Goal: Information Seeking & Learning: Learn about a topic

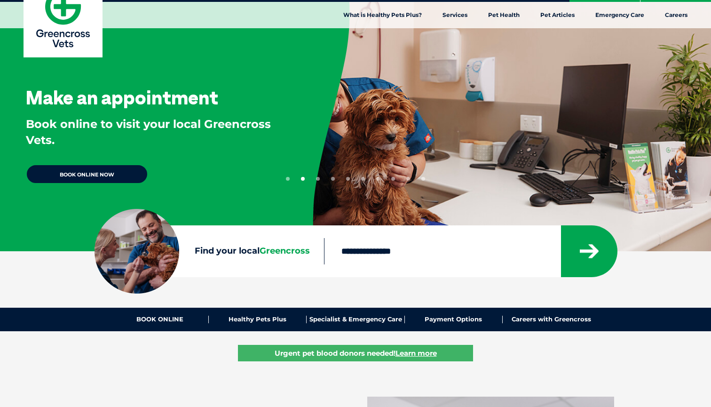
scroll to position [26, 0]
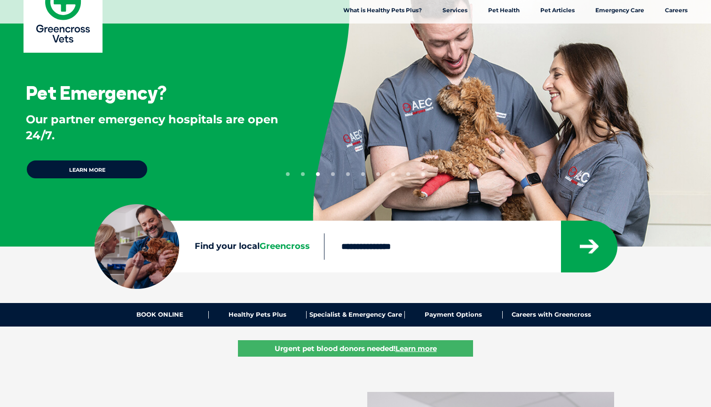
click at [394, 249] on input "Find your local Greencross" at bounding box center [442, 246] width 236 height 26
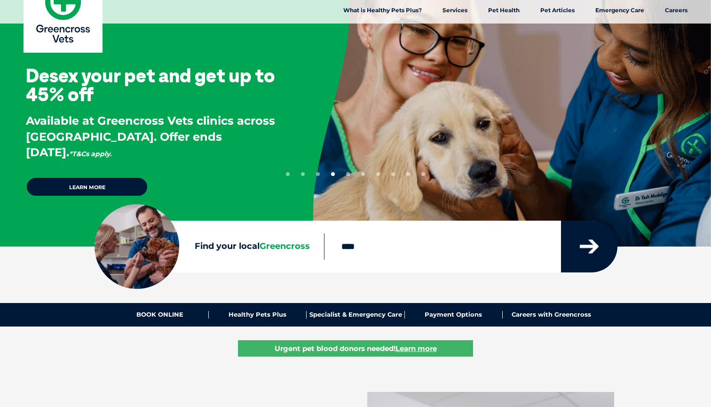
type input "****"
click at [585, 240] on icon "submit" at bounding box center [589, 247] width 19 height 14
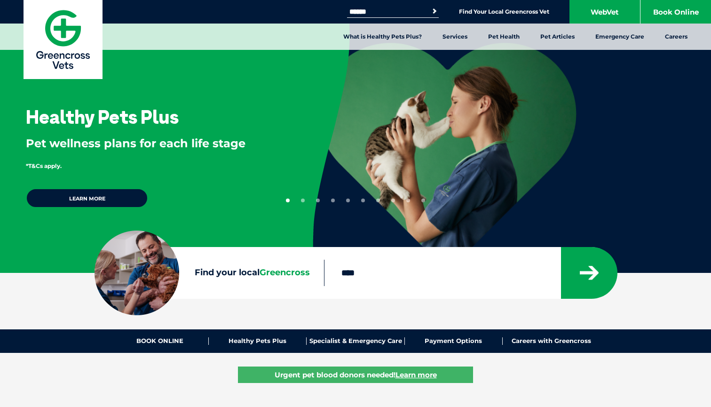
scroll to position [0, 0]
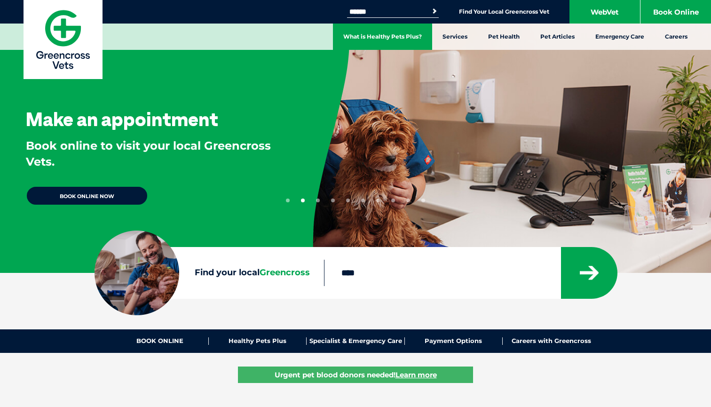
click at [400, 43] on link "What is Healthy Pets Plus?" at bounding box center [382, 37] width 99 height 26
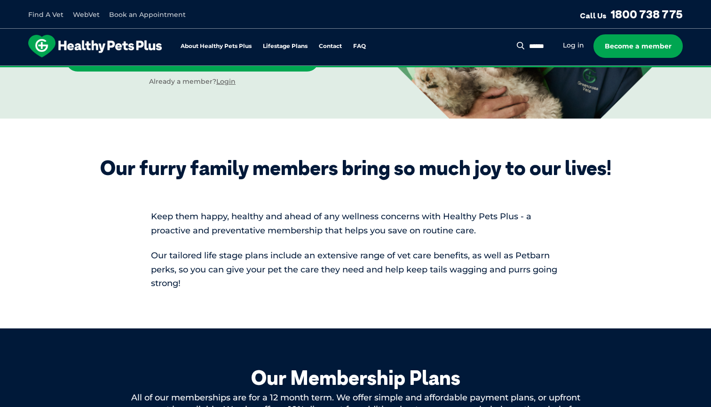
scroll to position [238, 0]
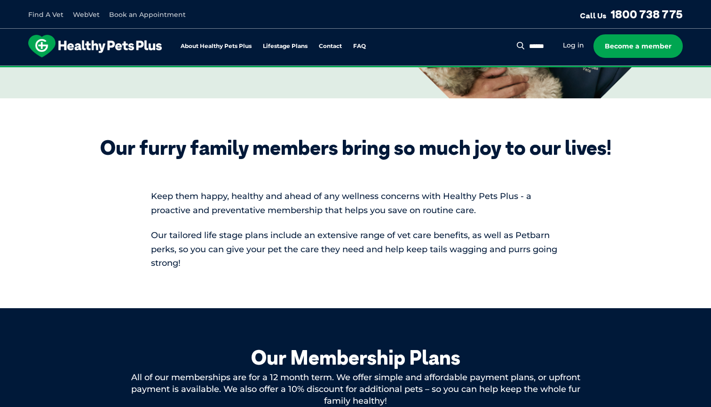
click at [314, 195] on span "Keep them happy, healthy and ahead of any wellness concerns with Healthy Pets P…" at bounding box center [341, 203] width 381 height 24
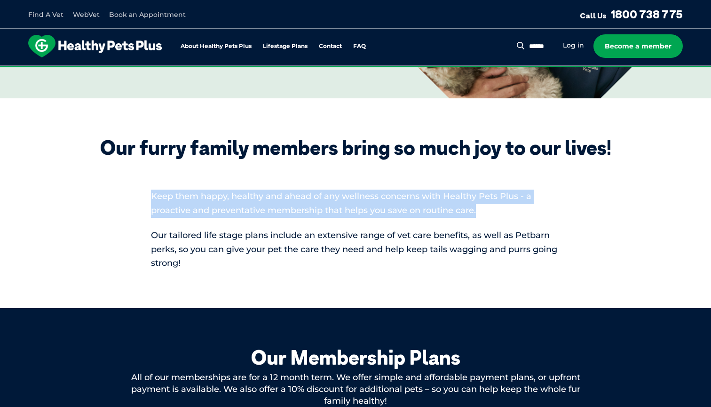
click at [335, 194] on span "Keep them happy, healthy and ahead of any wellness concerns with Healthy Pets P…" at bounding box center [341, 203] width 381 height 24
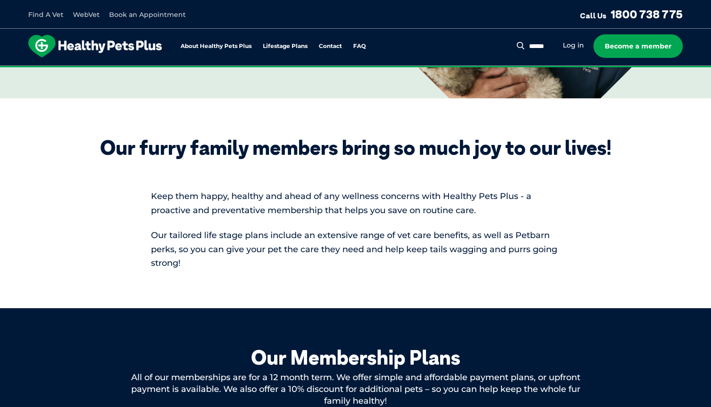
click at [336, 204] on span "Keep them happy, healthy and ahead of any wellness concerns with Healthy Pets P…" at bounding box center [341, 203] width 381 height 24
click at [331, 198] on span "Keep them happy, healthy and ahead of any wellness concerns with Healthy Pets P…" at bounding box center [341, 203] width 381 height 24
click at [332, 229] on p "Our tailored life stage plans include an extensive range of vet care benefits, …" at bounding box center [355, 250] width 409 height 42
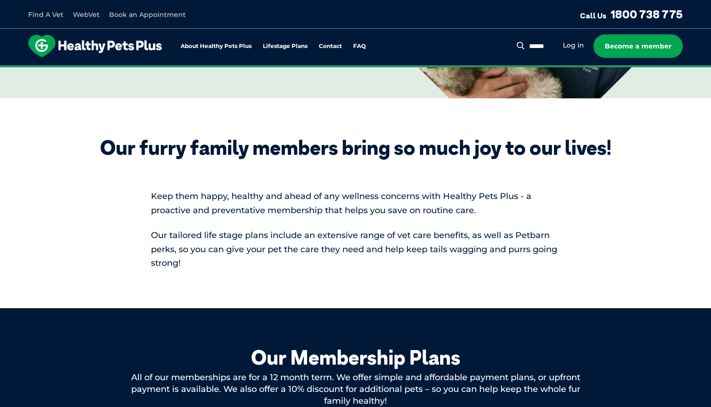
click at [332, 229] on p "Our tailored life stage plans include an extensive range of vet care benefits, …" at bounding box center [355, 250] width 409 height 42
click at [335, 233] on span "Our tailored life stage plans include an extensive range of vet care benefits, …" at bounding box center [354, 249] width 407 height 39
click at [340, 236] on span "Our tailored life stage plans include an extensive range of vet care benefits, …" at bounding box center [354, 249] width 407 height 39
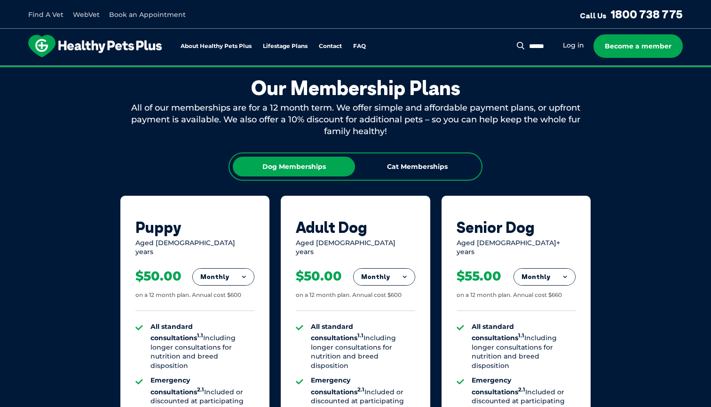
scroll to position [509, 0]
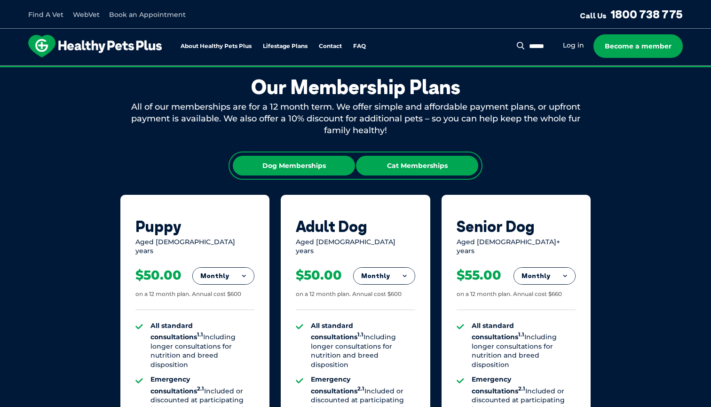
click at [397, 170] on div "Cat Memberships" at bounding box center [417, 166] width 122 height 20
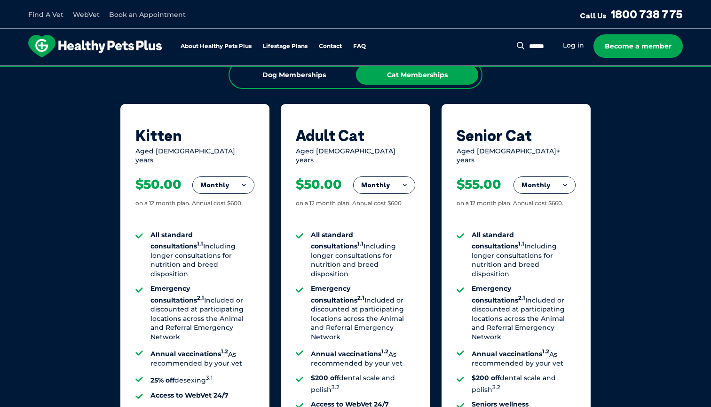
scroll to position [599, 0]
click at [356, 235] on li "All standard consultations 1.1 Including longer consultations for nutrition and…" at bounding box center [363, 255] width 104 height 48
click at [354, 284] on li "Emergency consultations 2.1 Included or discounted at participating locations a…" at bounding box center [363, 312] width 104 height 57
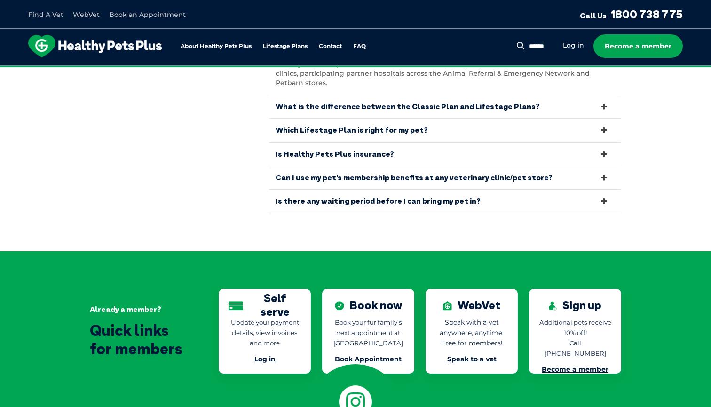
scroll to position [1925, 0]
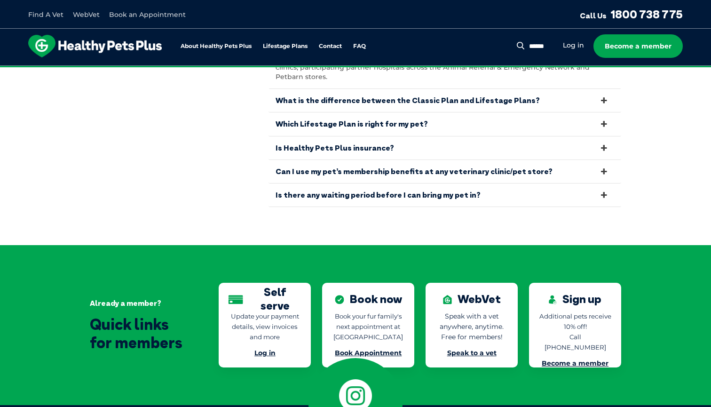
click at [388, 184] on link "Is there any waiting period before I can bring my pet in?" at bounding box center [445, 195] width 353 height 23
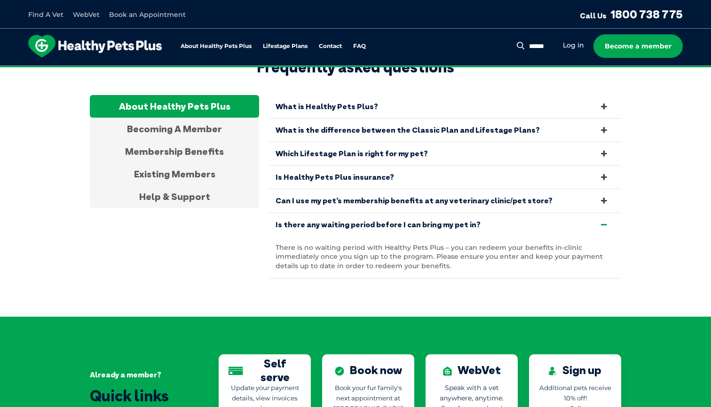
scroll to position [1735, 0]
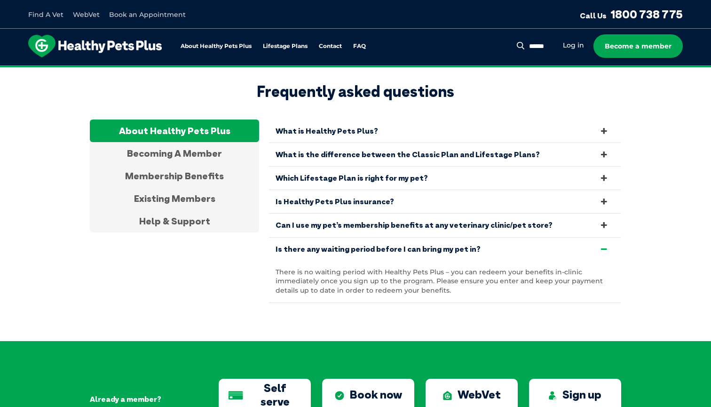
click at [367, 190] on link "Is Healthy Pets Plus insurance?" at bounding box center [445, 201] width 353 height 23
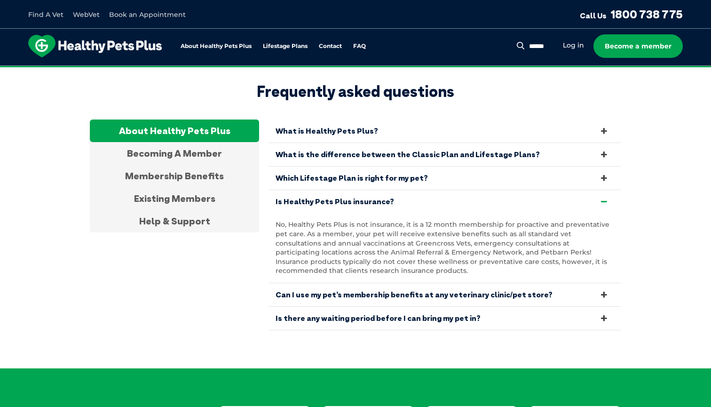
click at [397, 239] on p "No, Healthy Pets Plus is not insurance, it is a 12 month membership for proacti…" at bounding box center [445, 248] width 339 height 56
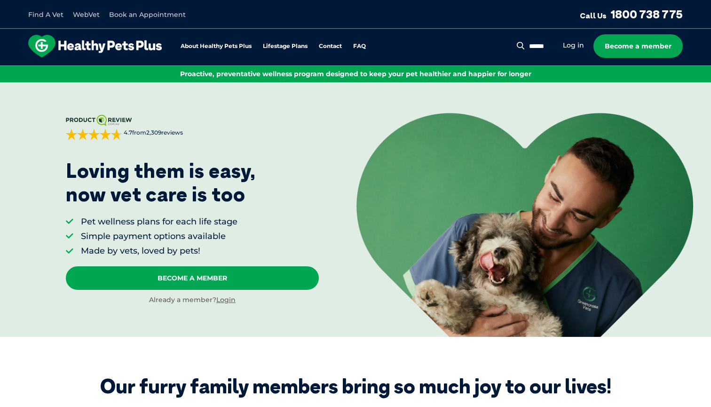
scroll to position [0, 0]
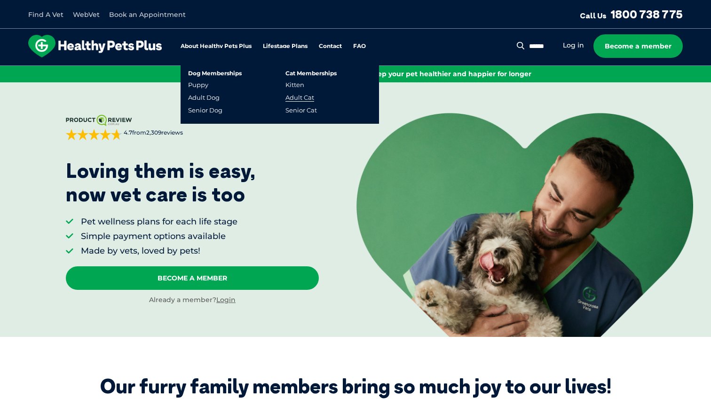
click at [303, 101] on link "Adult Cat" at bounding box center [300, 98] width 29 height 8
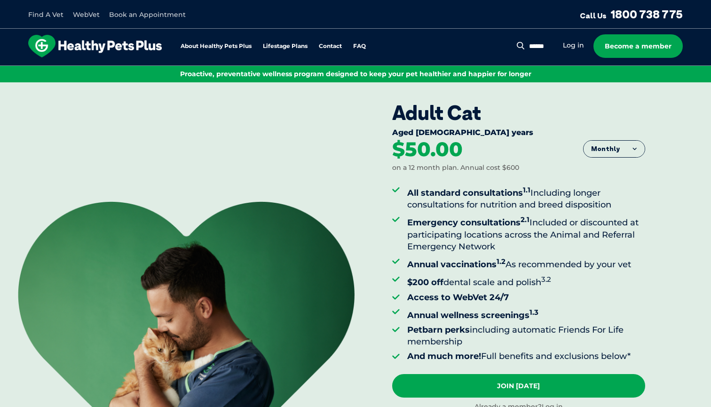
click at [445, 194] on strong "All standard consultations 1.1" at bounding box center [468, 193] width 123 height 10
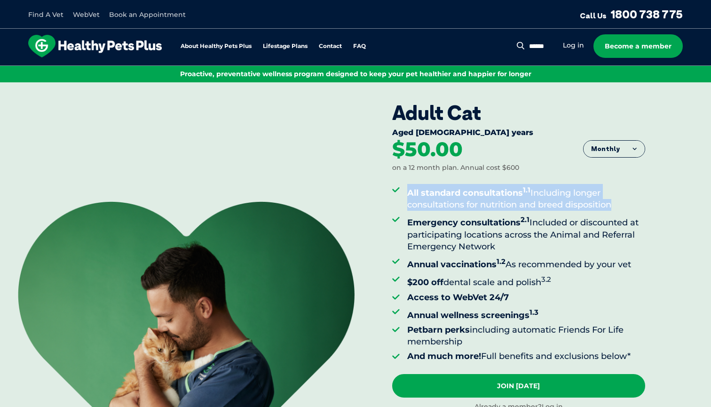
click at [478, 210] on ul "All standard consultations 1.1 Including longer consultations for nutrition and…" at bounding box center [518, 273] width 253 height 178
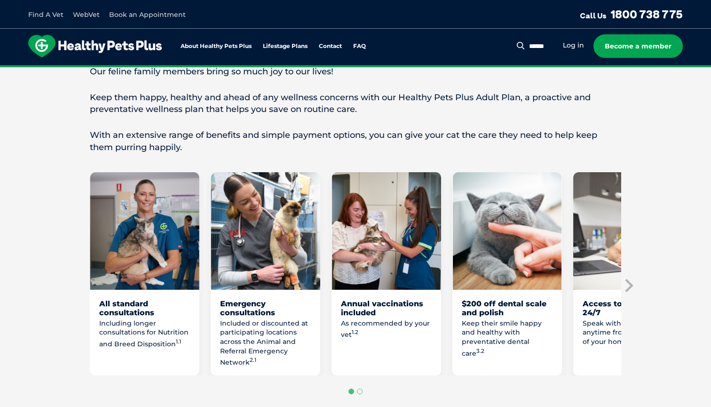
scroll to position [427, 0]
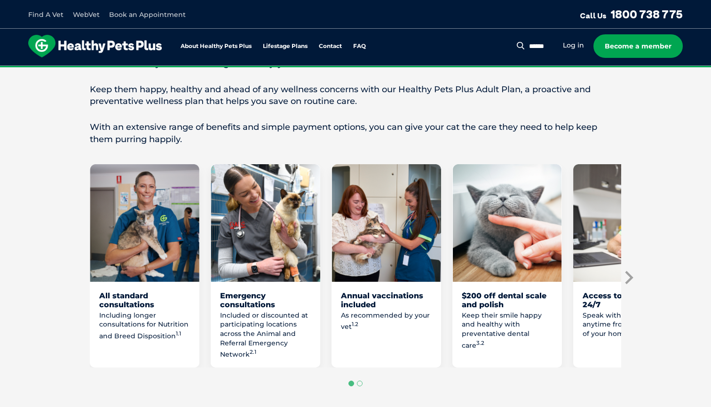
click at [631, 271] on icon "Next slide" at bounding box center [629, 278] width 14 height 14
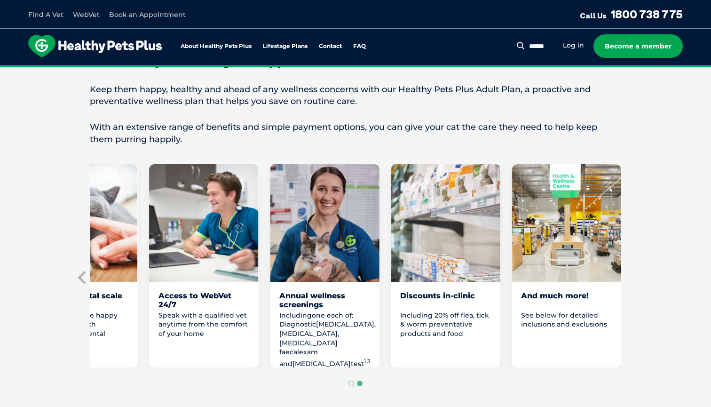
click at [631, 270] on section "Love them from their purr to their paws with Healthy Pets Plus Adult Our feline…" at bounding box center [355, 234] width 711 height 465
click at [85, 272] on icon "Previous slide" at bounding box center [83, 278] width 14 height 14
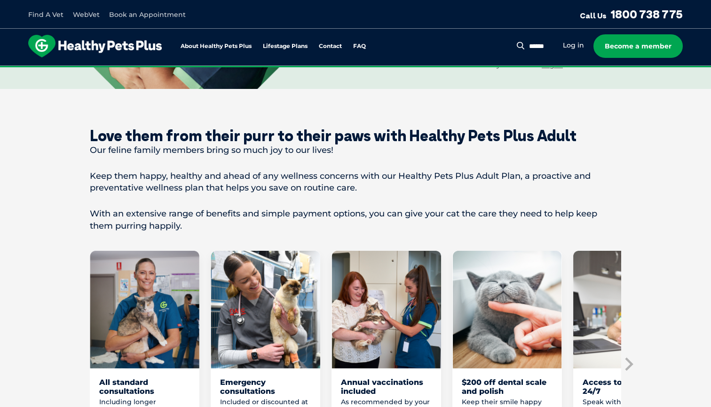
scroll to position [323, 0]
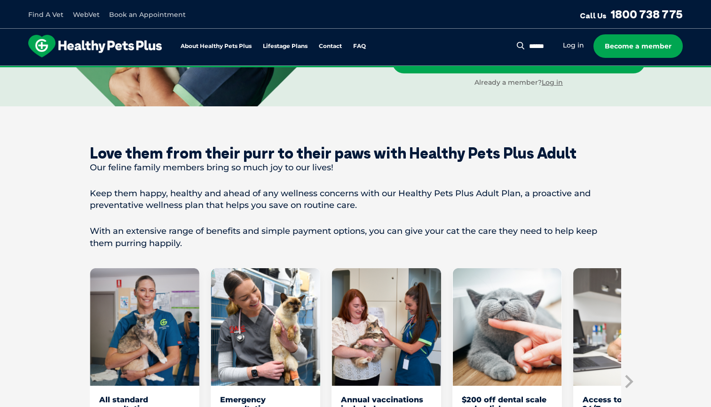
click at [185, 243] on p "With an extensive range of benefits and simple payment options, you can give yo…" at bounding box center [356, 237] width 532 height 24
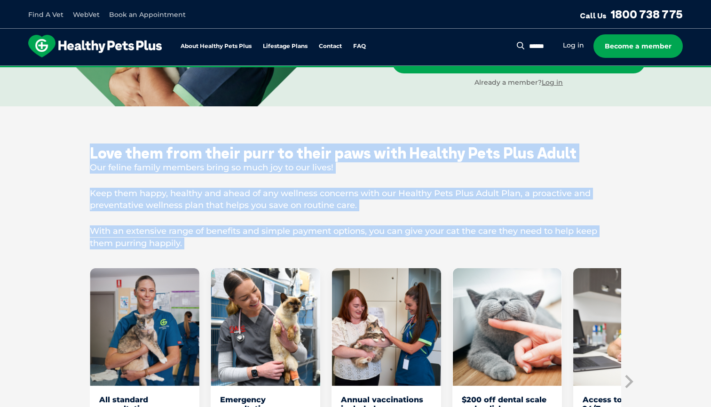
drag, startPoint x: 184, startPoint y: 255, endPoint x: 79, endPoint y: 120, distance: 170.7
click at [79, 120] on section "Love them from their purr to their paws with Healthy Pets Plus Adult Our feline…" at bounding box center [355, 338] width 711 height 465
drag, startPoint x: 84, startPoint y: 131, endPoint x: 136, endPoint y: 262, distance: 140.4
click at [136, 262] on section "Love them from their purr to their paws with Healthy Pets Plus Adult Our feline…" at bounding box center [355, 338] width 711 height 465
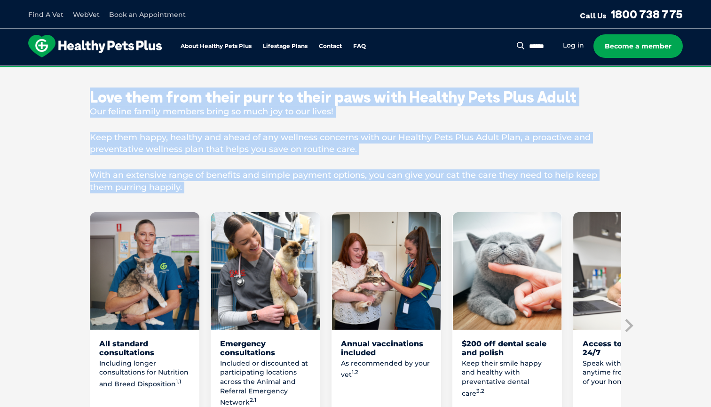
scroll to position [381, 0]
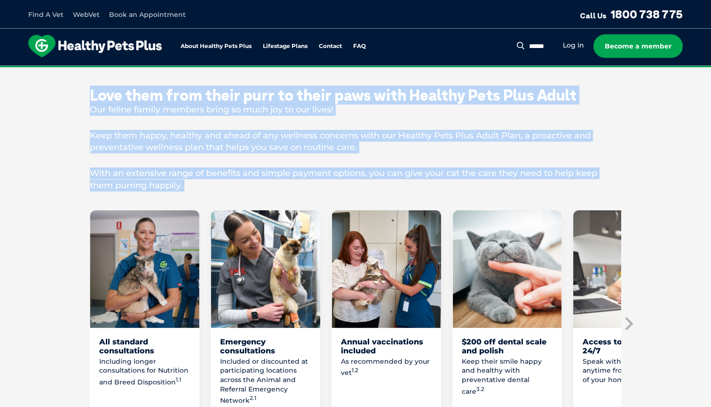
click at [163, 185] on p "With an extensive range of benefits and simple payment options, you can give yo…" at bounding box center [356, 180] width 532 height 24
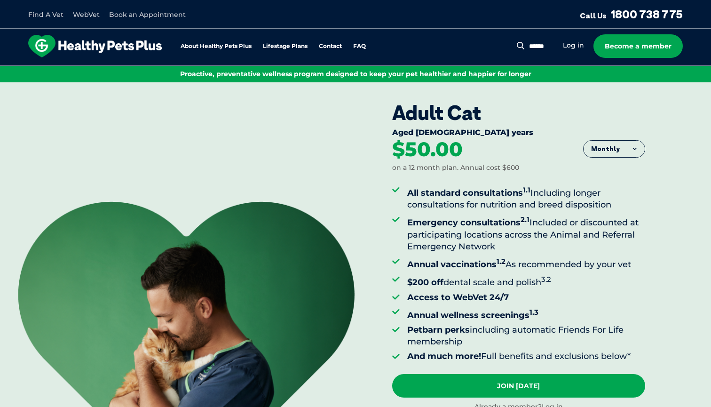
scroll to position [0, 0]
click at [152, 42] on img at bounding box center [95, 46] width 134 height 23
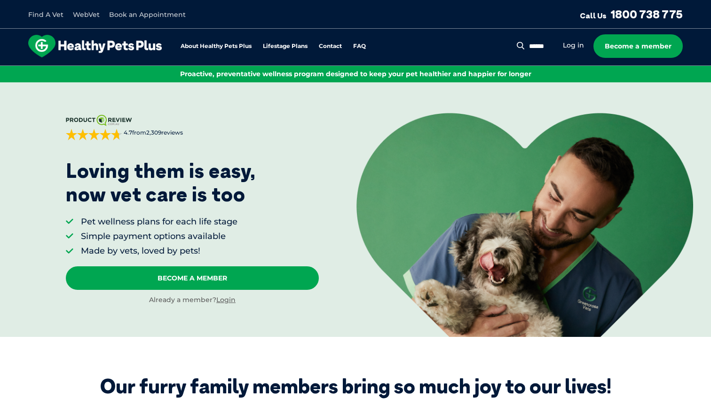
click at [153, 232] on li "Simple payment options available" at bounding box center [159, 237] width 157 height 12
click at [152, 232] on li "Simple payment options available" at bounding box center [159, 237] width 157 height 12
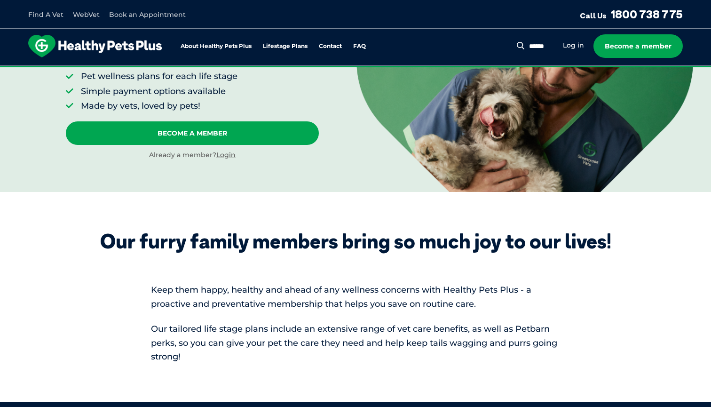
scroll to position [147, 0]
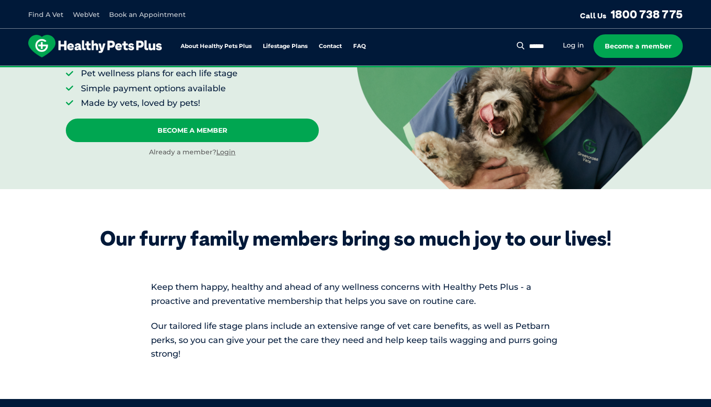
click at [267, 307] on p "Keep them happy, healthy and ahead of any wellness concerns with Healthy Pets P…" at bounding box center [355, 294] width 409 height 28
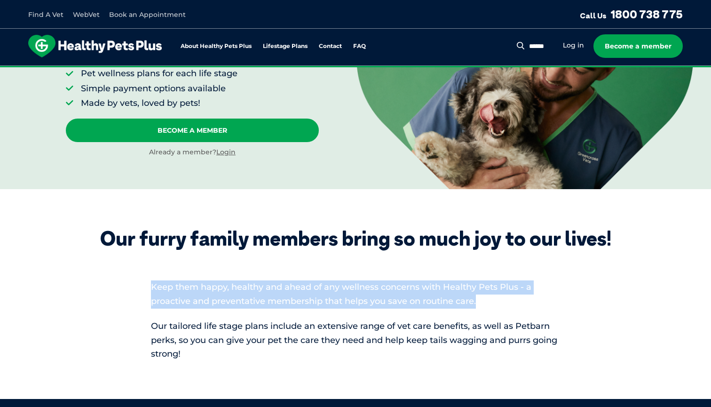
click at [267, 340] on span "Our tailored life stage plans include an extensive range of vet care benefits, …" at bounding box center [354, 340] width 407 height 39
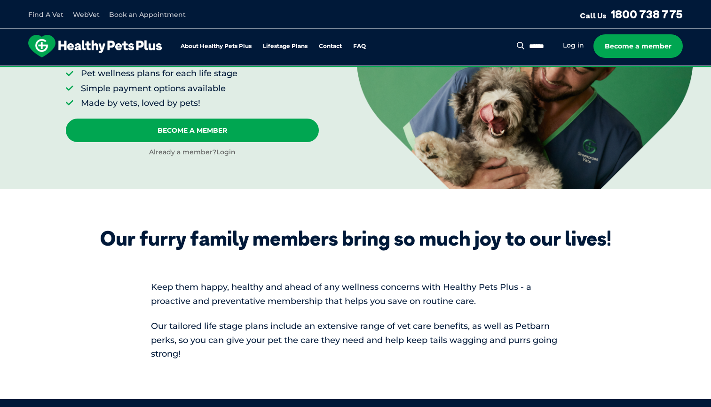
click at [267, 340] on span "Our tailored life stage plans include an extensive range of vet care benefits, …" at bounding box center [354, 340] width 407 height 39
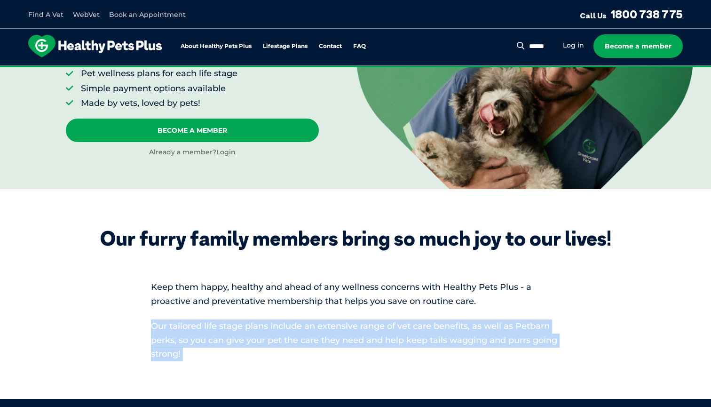
click at [267, 340] on span "Our tailored life stage plans include an extensive range of vet care benefits, …" at bounding box center [354, 340] width 407 height 39
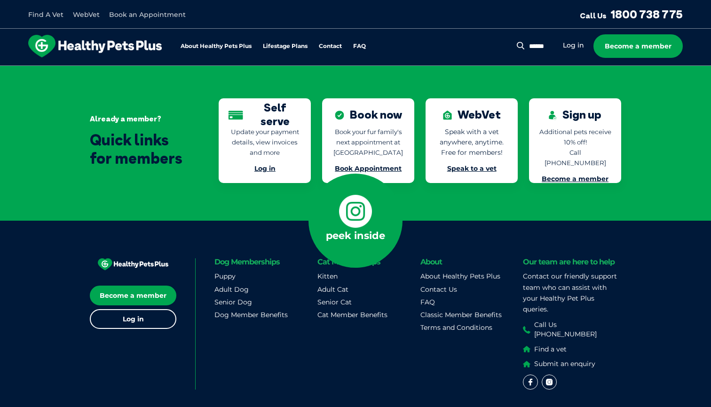
scroll to position [2109, 0]
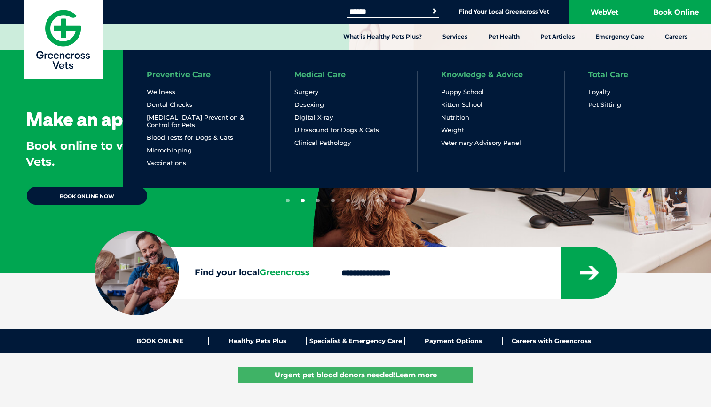
click at [169, 95] on link "Wellness" at bounding box center [161, 92] width 29 height 8
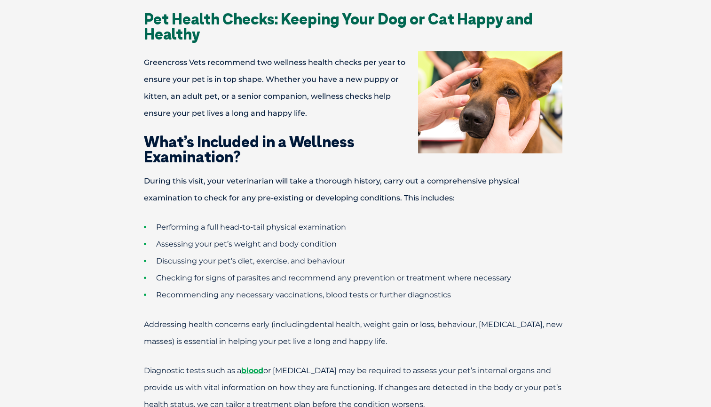
scroll to position [320, 0]
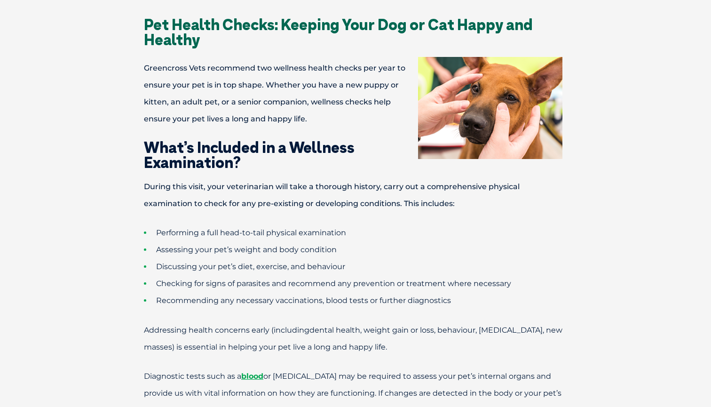
click at [259, 104] on p "Greencross Vets recommend two wellness health checks per year to ensure your pe…" at bounding box center [355, 94] width 489 height 68
click at [264, 266] on span "Discussing your pet’s diet, exercise, and behaviour" at bounding box center [250, 266] width 189 height 9
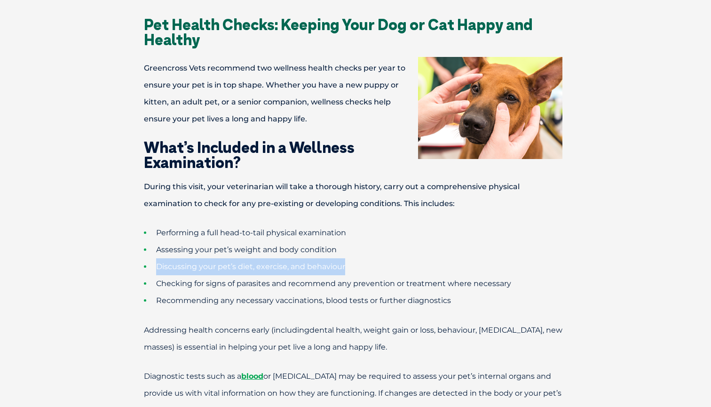
click at [279, 283] on span "Checking for signs of parasites and recommend any prevention or treatment where…" at bounding box center [333, 283] width 355 height 9
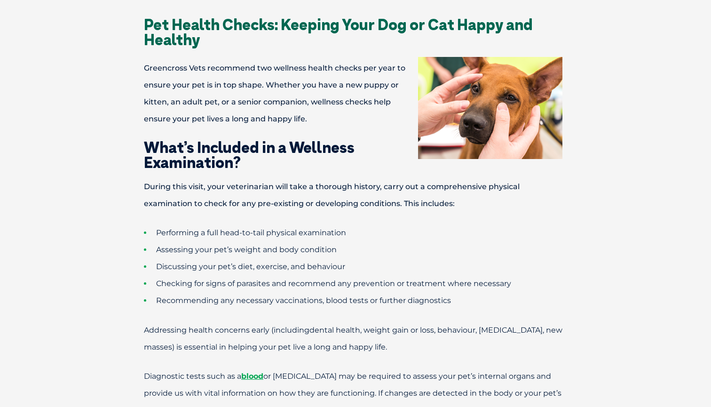
click at [279, 283] on span "Checking for signs of parasites and recommend any prevention or treatment where…" at bounding box center [333, 283] width 355 height 9
click at [300, 332] on span "Addressing health concerns early (including" at bounding box center [227, 330] width 166 height 9
click at [303, 345] on span "dental health, weight gain or loss, behaviour, [MEDICAL_DATA], new masses) is e…" at bounding box center [353, 339] width 419 height 26
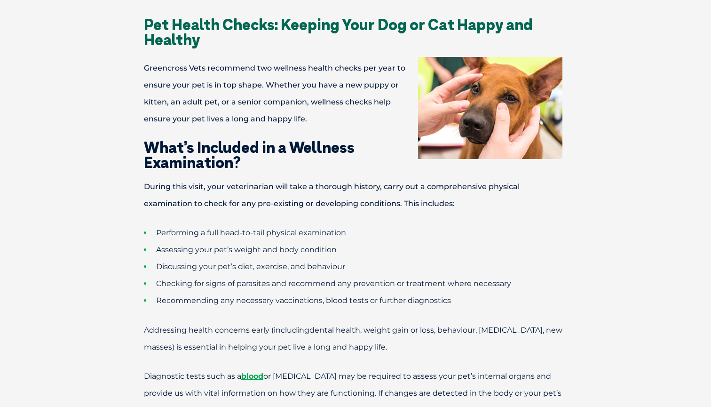
click at [303, 345] on span "dental health, weight gain or loss, behaviour, [MEDICAL_DATA], new masses) is e…" at bounding box center [353, 339] width 419 height 26
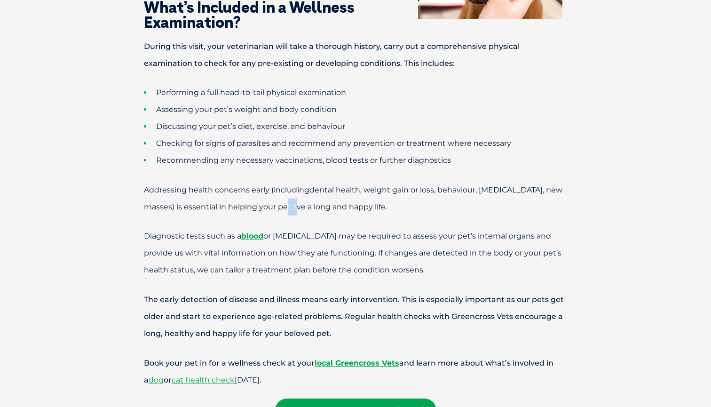
scroll to position [473, 0]
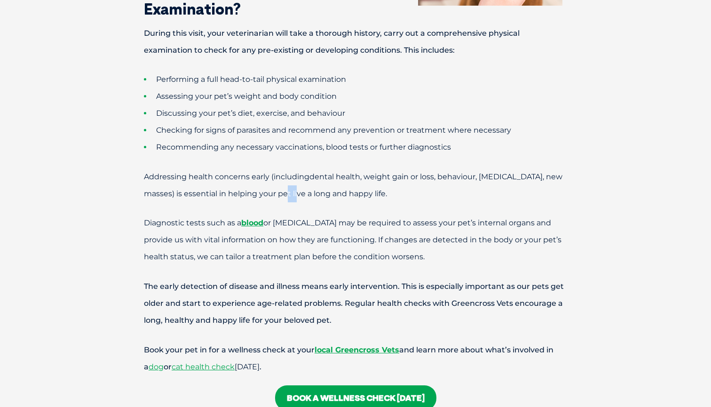
click at [294, 228] on p "Diagnostic tests such as a blood or [MEDICAL_DATA] may be required to assess yo…" at bounding box center [355, 240] width 489 height 51
click at [296, 235] on p "Diagnostic tests such as a blood or [MEDICAL_DATA] may be required to assess yo…" at bounding box center [355, 240] width 489 height 51
click at [296, 237] on span "Diagnostic tests such as a blood or [MEDICAL_DATA] may be required to assess yo…" at bounding box center [353, 239] width 418 height 43
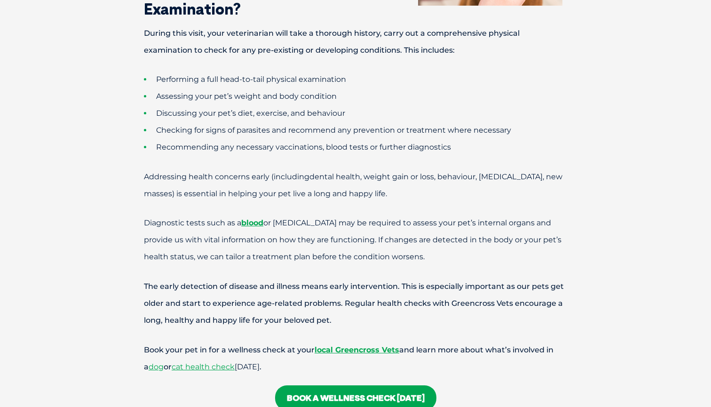
click at [296, 237] on span "Diagnostic tests such as a blood or [MEDICAL_DATA] may be required to assess yo…" at bounding box center [353, 239] width 418 height 43
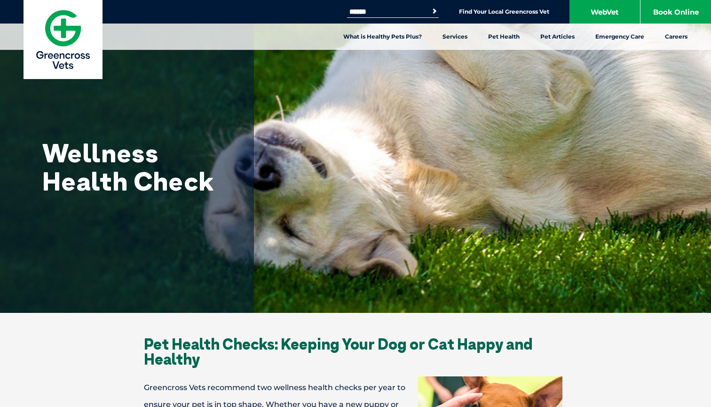
scroll to position [0, 0]
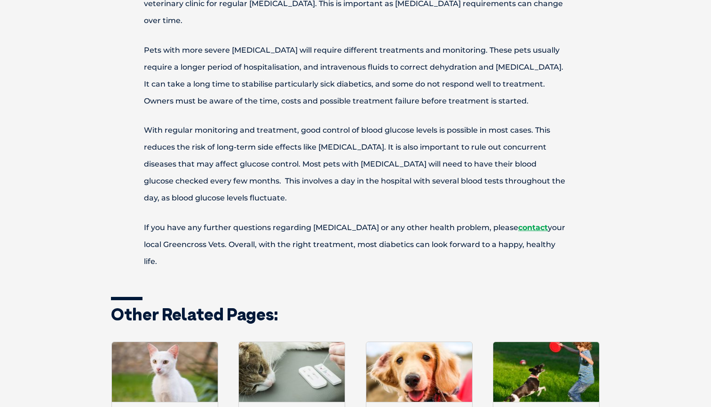
scroll to position [940, 0]
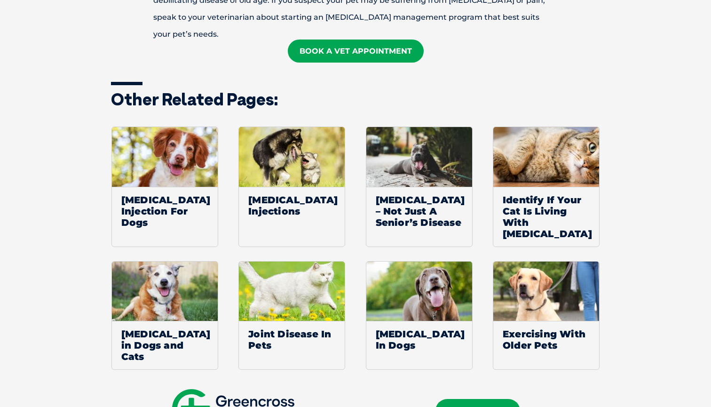
scroll to position [1625, 0]
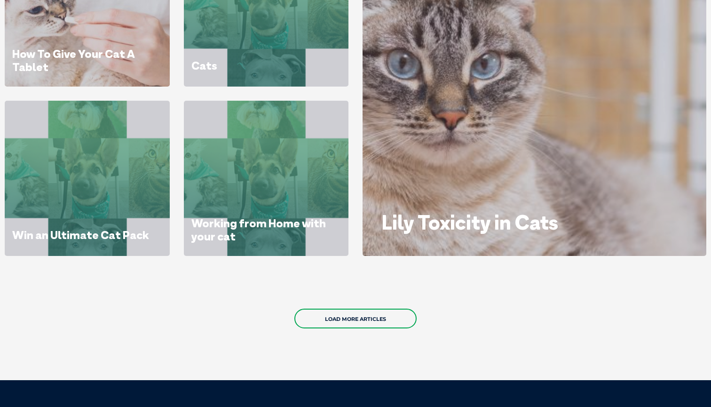
scroll to position [571, 0]
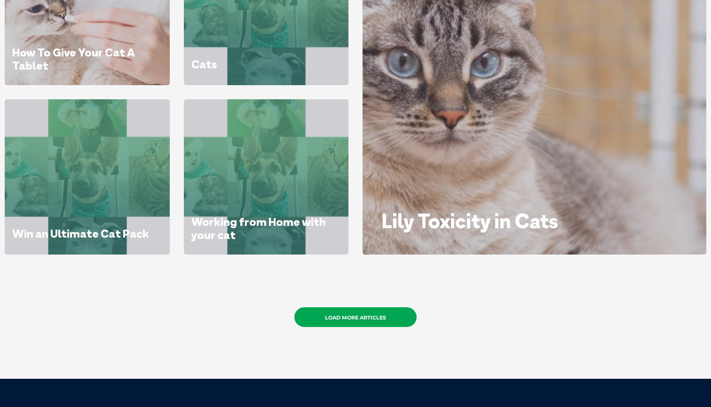
click at [408, 318] on link "Load More Articles" at bounding box center [356, 317] width 122 height 20
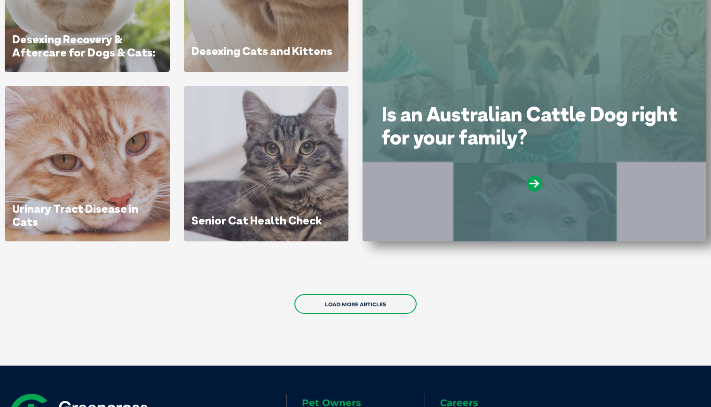
scroll to position [1307, 0]
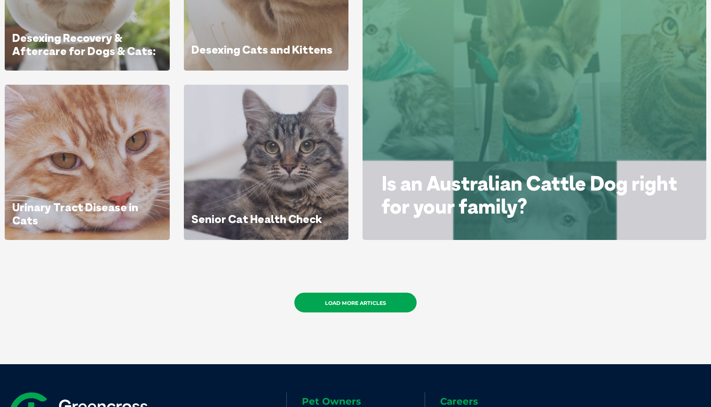
click at [375, 296] on link "Load More Articles" at bounding box center [356, 303] width 122 height 20
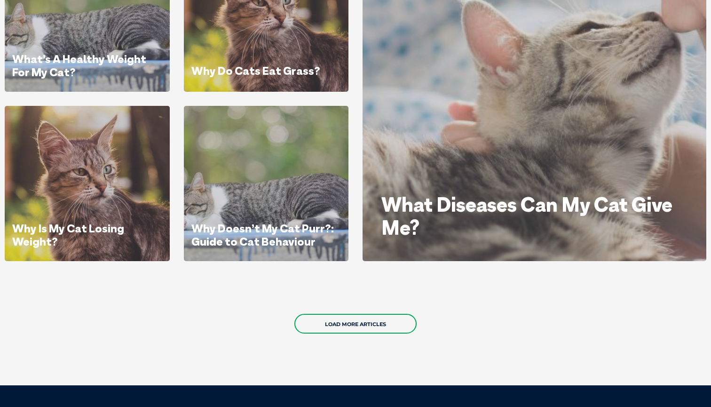
scroll to position [2009, 0]
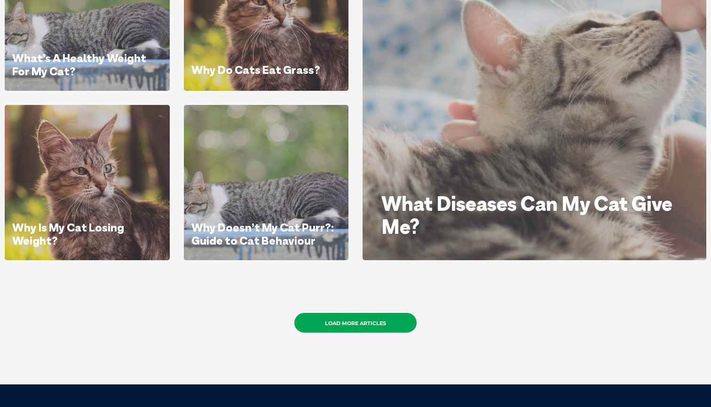
click at [388, 323] on link "Load More Articles" at bounding box center [356, 323] width 122 height 20
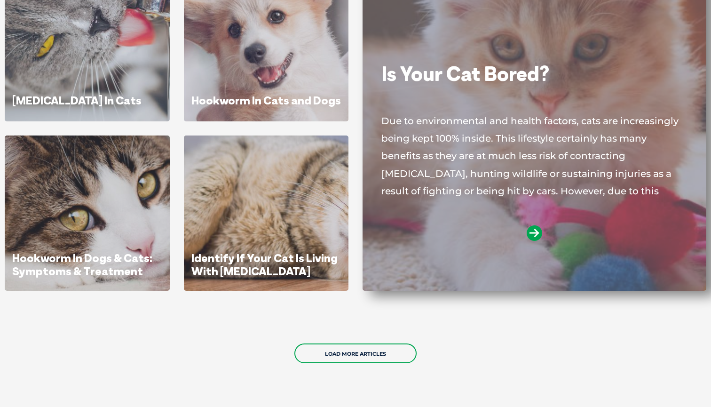
scroll to position [2700, 0]
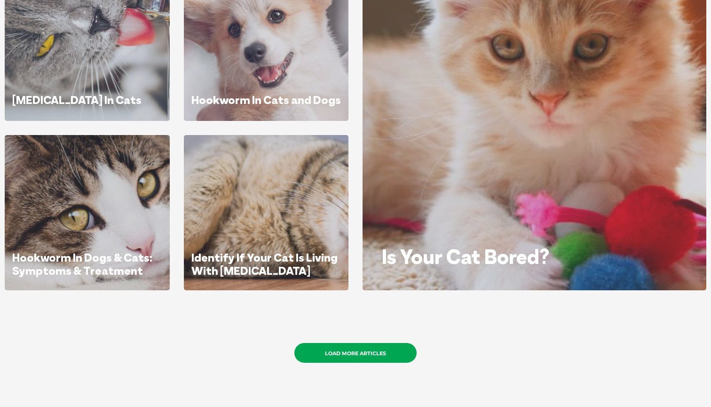
click at [341, 351] on link "Load More Articles" at bounding box center [356, 353] width 122 height 20
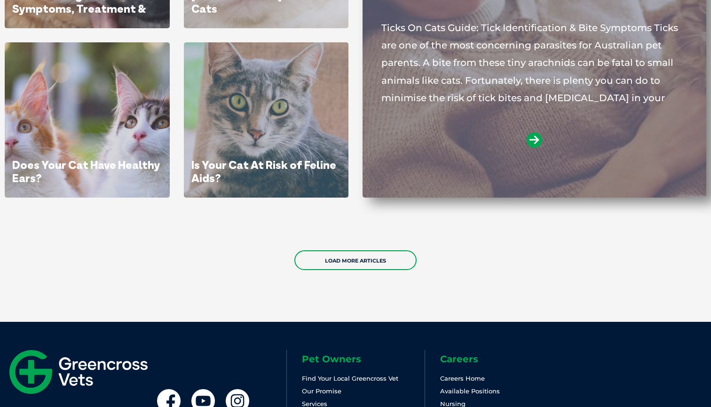
scroll to position [3516, 0]
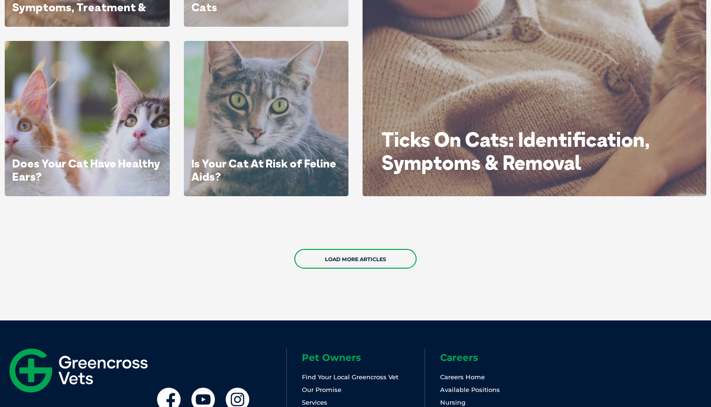
click at [391, 269] on div "Load More Articles" at bounding box center [355, 258] width 711 height 67
click at [390, 250] on link "Load More Articles" at bounding box center [356, 259] width 122 height 20
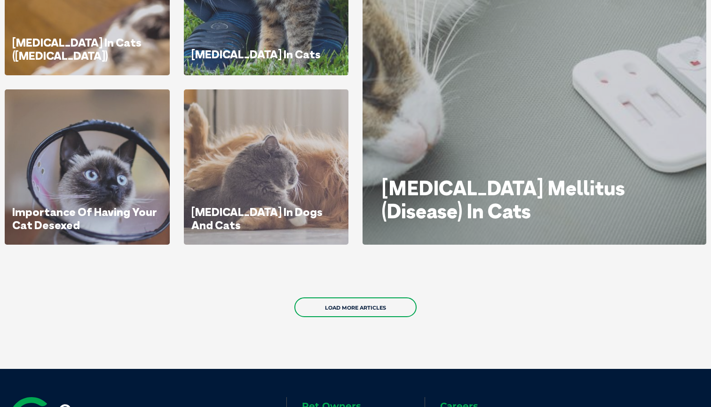
scroll to position [4191, 0]
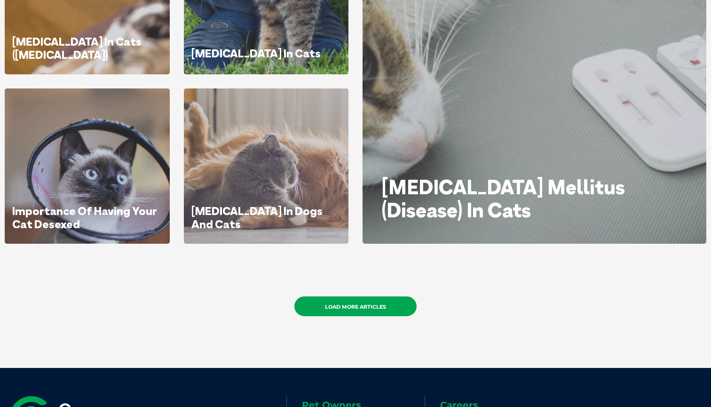
click at [377, 303] on link "Load More Articles" at bounding box center [356, 306] width 122 height 20
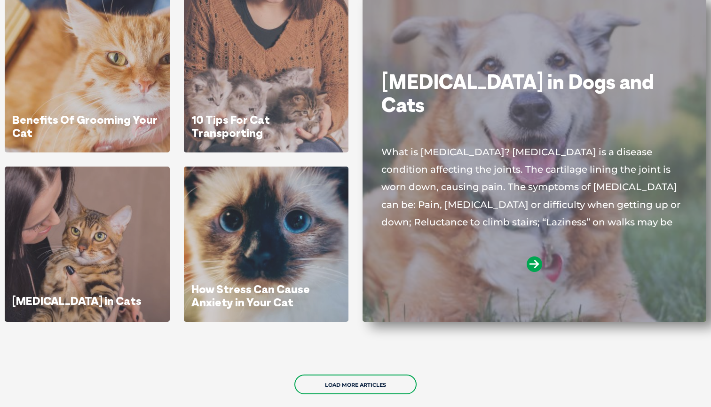
scroll to position [4857, 0]
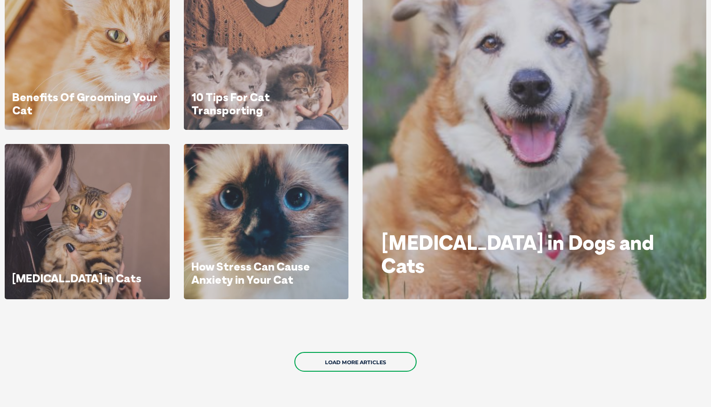
click at [349, 351] on div "Load More Articles" at bounding box center [355, 361] width 711 height 67
click at [349, 359] on link "Load More Articles" at bounding box center [356, 362] width 122 height 20
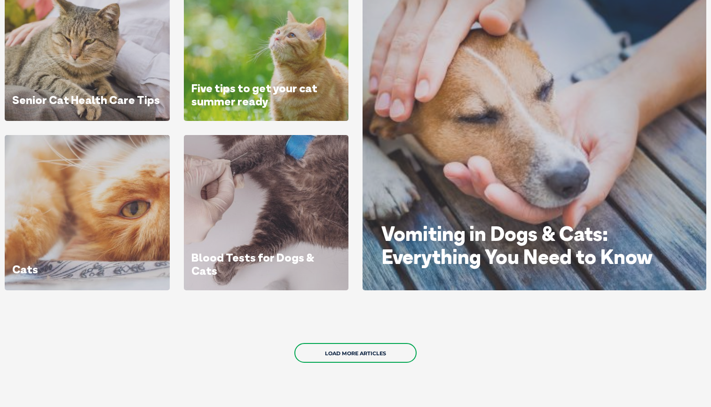
scroll to position [5588, 0]
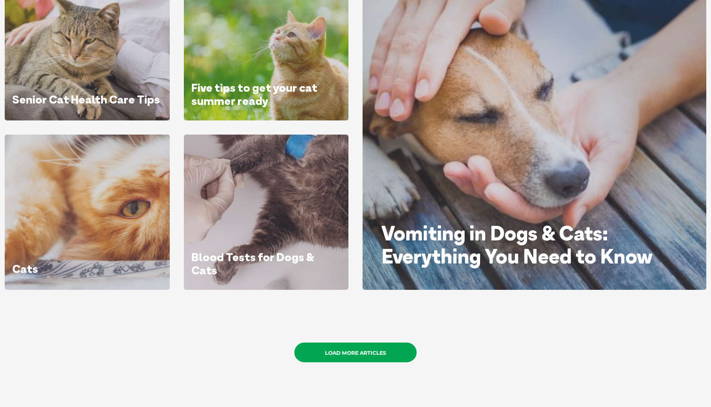
click at [343, 356] on link "Load More Articles" at bounding box center [356, 353] width 122 height 20
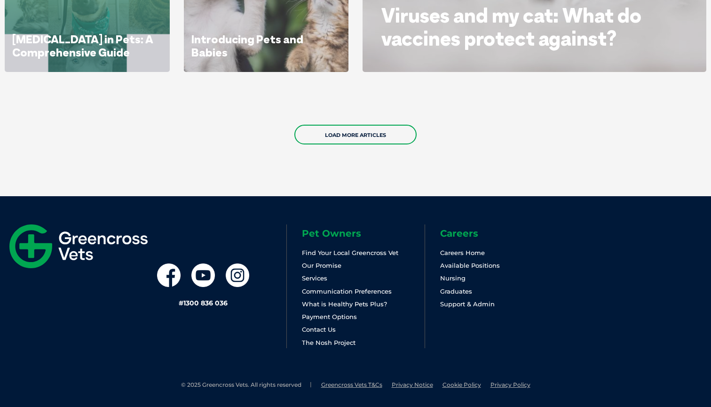
scroll to position [6527, 0]
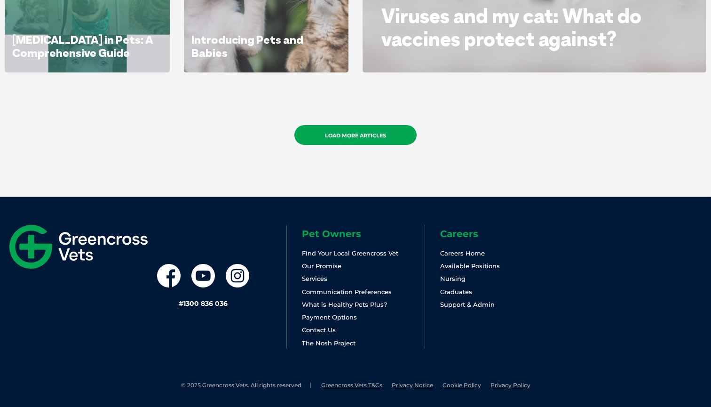
click at [401, 136] on link "Load More Articles" at bounding box center [356, 135] width 122 height 20
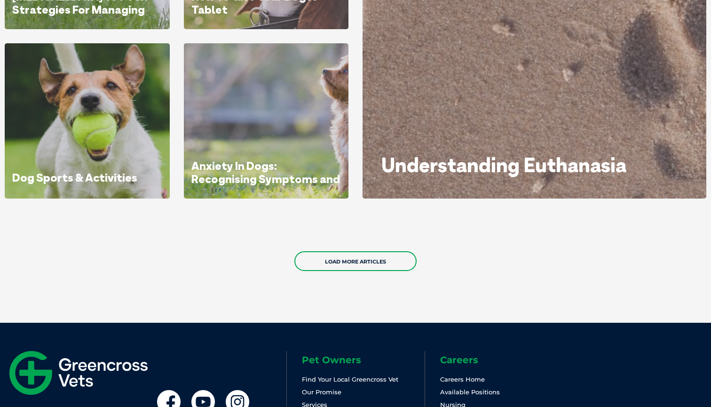
scroll to position [7173, 0]
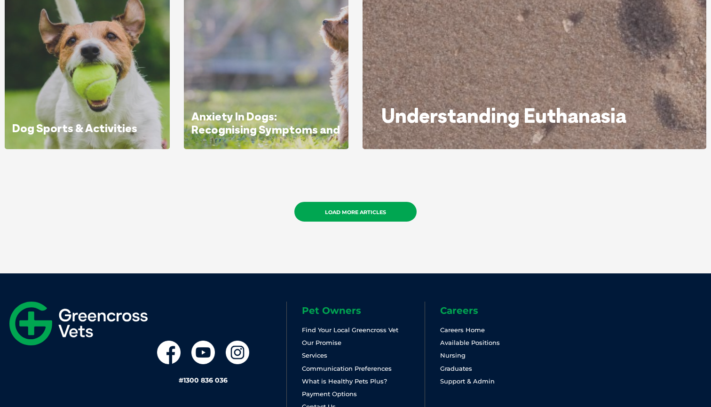
click at [348, 216] on link "Load More Articles" at bounding box center [356, 212] width 122 height 20
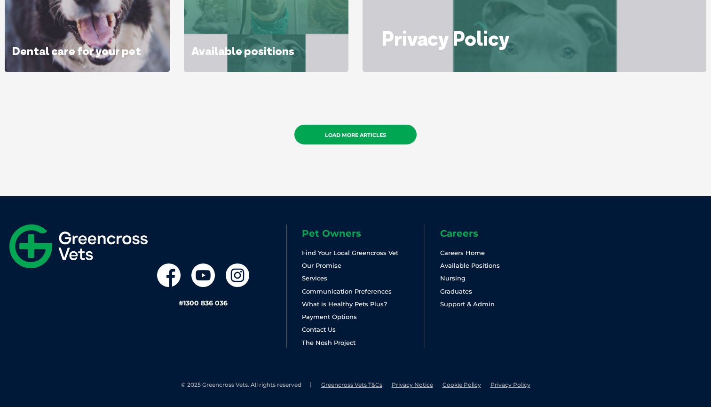
scroll to position [7971, 0]
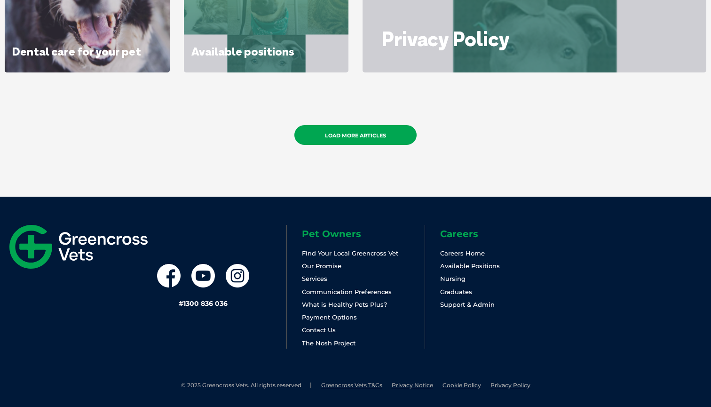
click at [362, 141] on link "Load More Articles" at bounding box center [356, 135] width 122 height 20
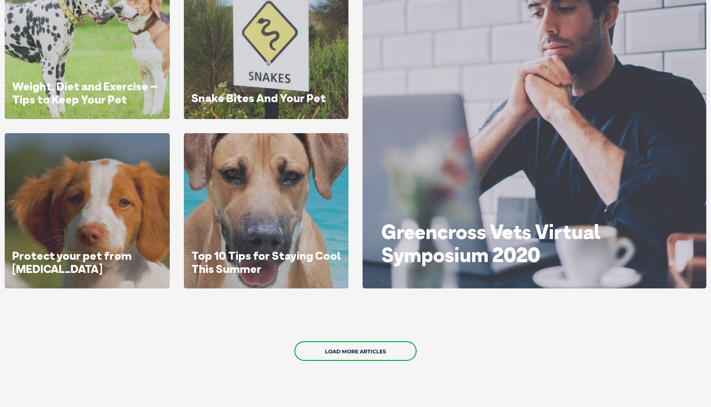
scroll to position [8477, 0]
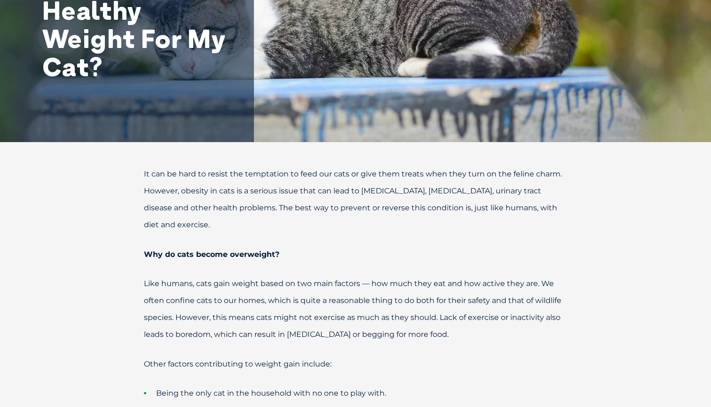
scroll to position [197, 0]
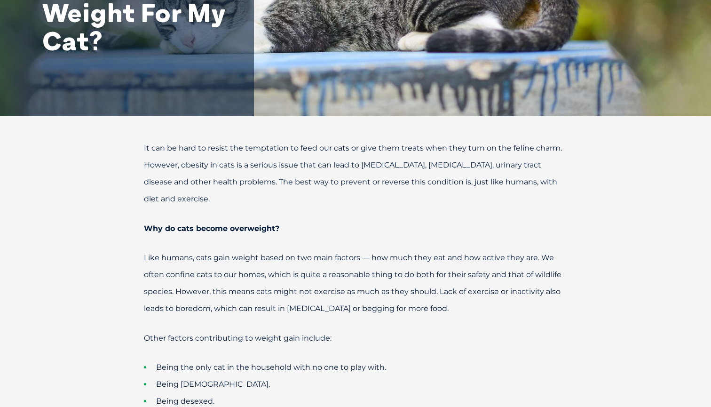
click at [491, 253] on span "Like humans, cats gain weight based on two main factors — how much they eat and…" at bounding box center [353, 283] width 418 height 60
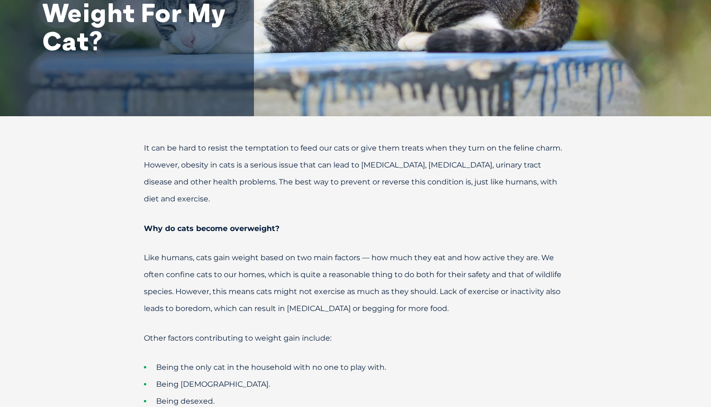
click at [378, 249] on p "Like humans, cats gain weight based on two main factors — how much they eat and…" at bounding box center [355, 283] width 489 height 68
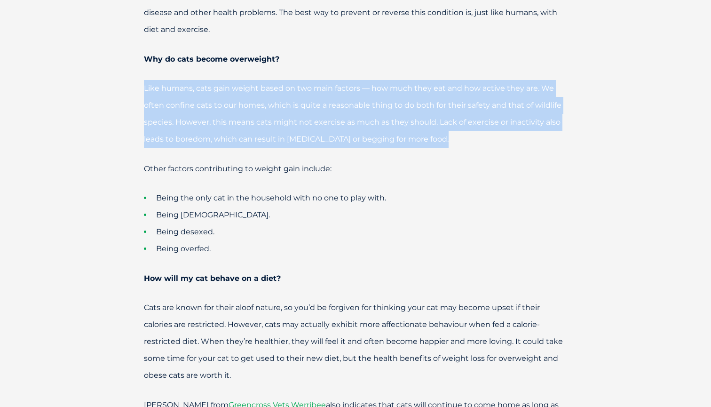
scroll to position [368, 0]
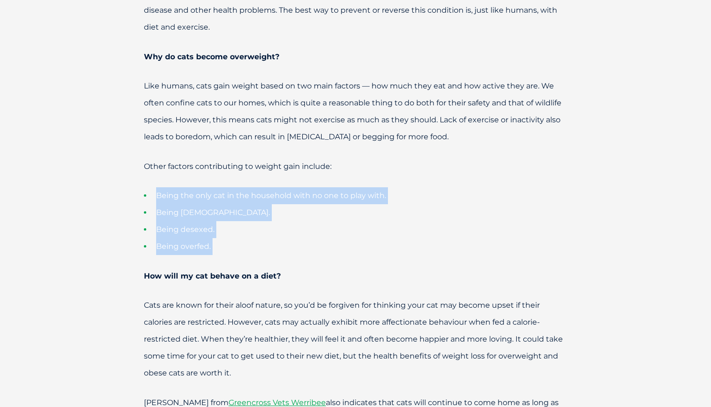
drag, startPoint x: 361, startPoint y: 163, endPoint x: 363, endPoint y: 244, distance: 80.5
drag, startPoint x: 363, startPoint y: 244, endPoint x: 359, endPoint y: 144, distance: 99.4
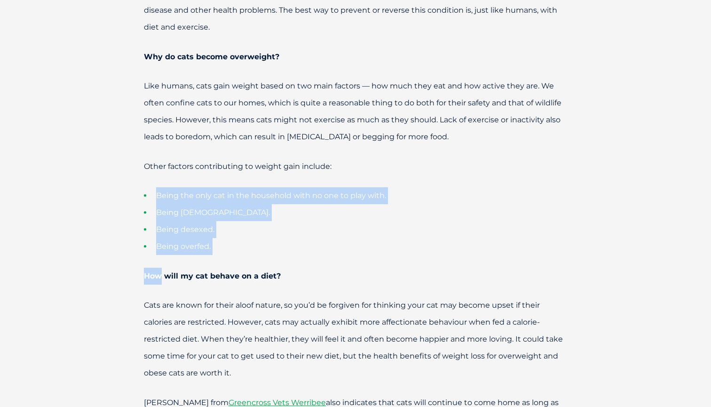
click at [359, 158] on p "Other factors contributing to weight gain include:" at bounding box center [355, 166] width 489 height 17
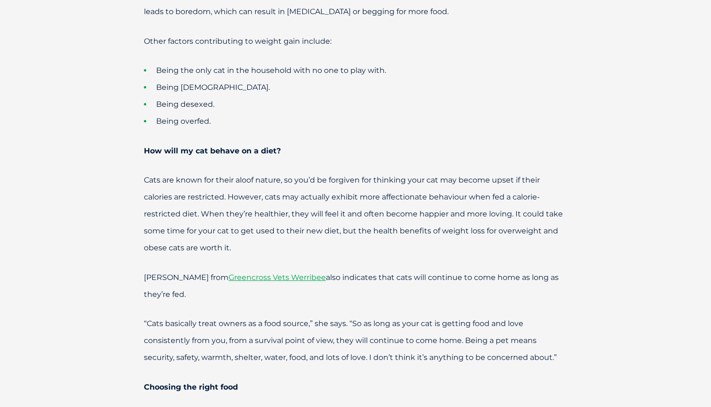
scroll to position [533, 0]
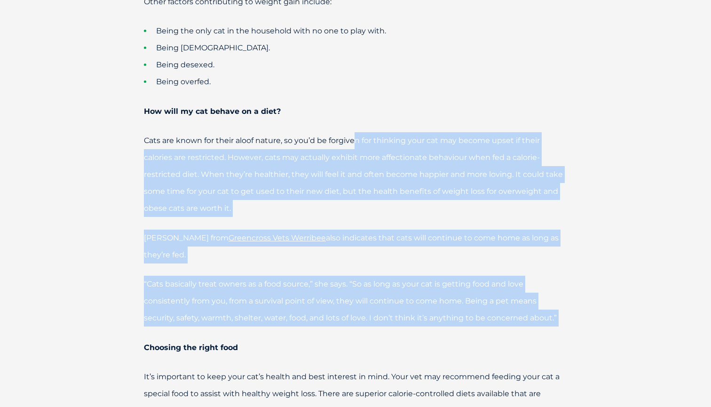
drag, startPoint x: 357, startPoint y: 117, endPoint x: 409, endPoint y: 314, distance: 204.0
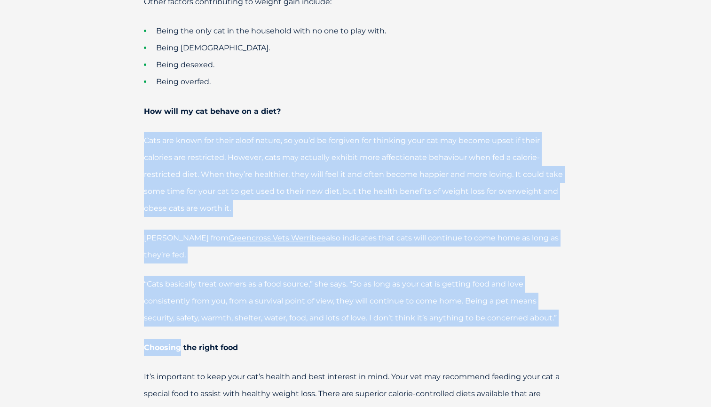
drag, startPoint x: 409, startPoint y: 314, endPoint x: 421, endPoint y: 107, distance: 206.9
drag, startPoint x: 421, startPoint y: 107, endPoint x: 418, endPoint y: 332, distance: 224.9
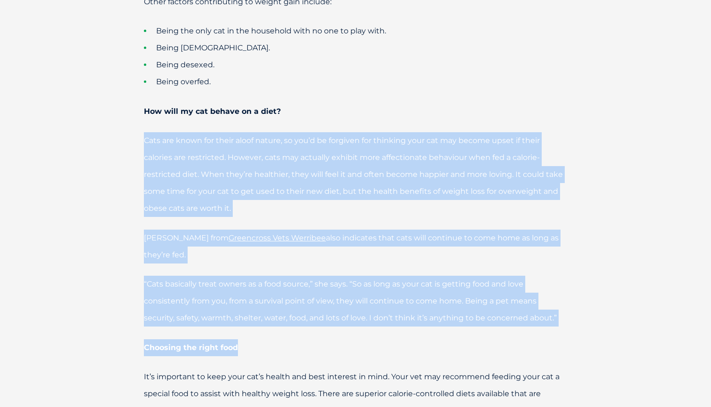
click at [418, 339] on p "Choosing the right food" at bounding box center [355, 347] width 489 height 17
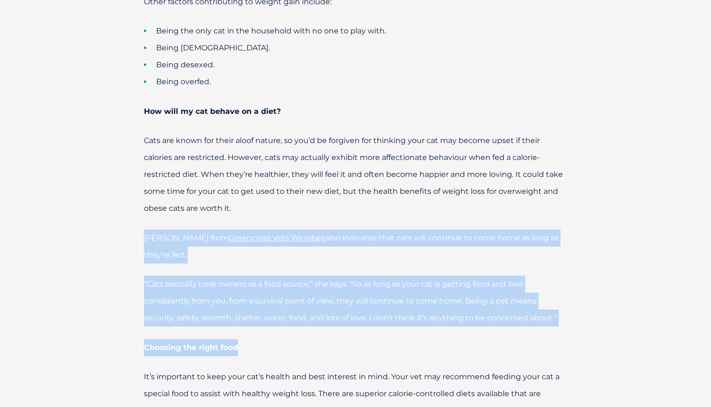
drag, startPoint x: 418, startPoint y: 332, endPoint x: 423, endPoint y: 193, distance: 138.9
click at [423, 193] on p "Cats are known for their aloof nature, so you’d be forgiven for thinking your c…" at bounding box center [355, 174] width 489 height 85
drag, startPoint x: 423, startPoint y: 193, endPoint x: 415, endPoint y: 309, distance: 116.0
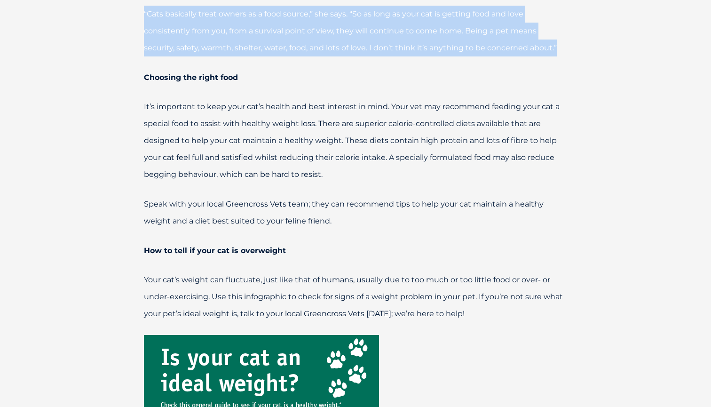
scroll to position [816, 0]
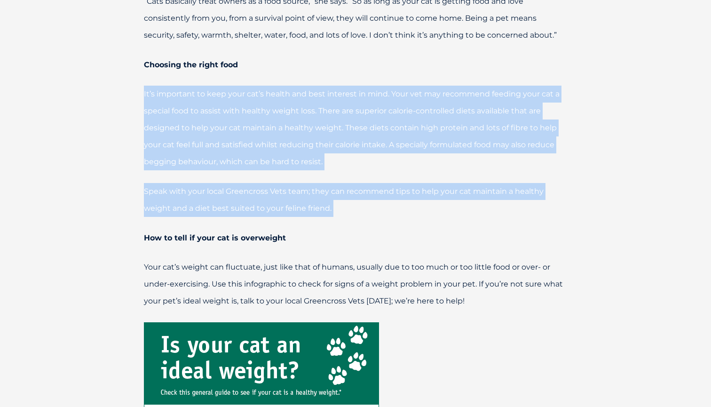
drag, startPoint x: 373, startPoint y: 64, endPoint x: 392, endPoint y: 201, distance: 137.8
drag, startPoint x: 392, startPoint y: 201, endPoint x: 383, endPoint y: 43, distance: 158.4
click at [382, 56] on p "Choosing the right food" at bounding box center [355, 64] width 489 height 17
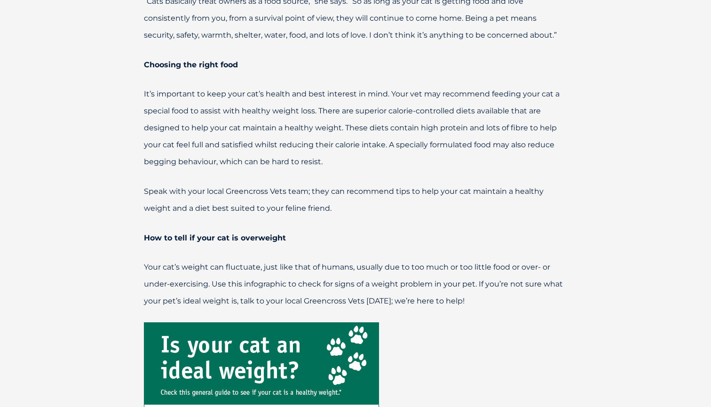
click at [382, 56] on p "Choosing the right food" at bounding box center [355, 64] width 489 height 17
click at [384, 56] on p "Choosing the right food" at bounding box center [355, 64] width 489 height 17
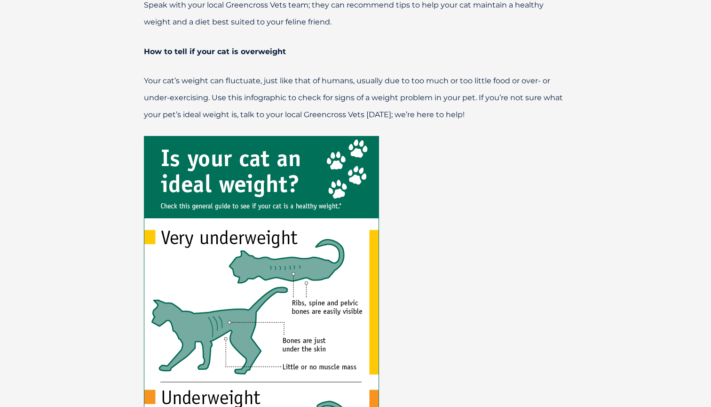
scroll to position [1009, 0]
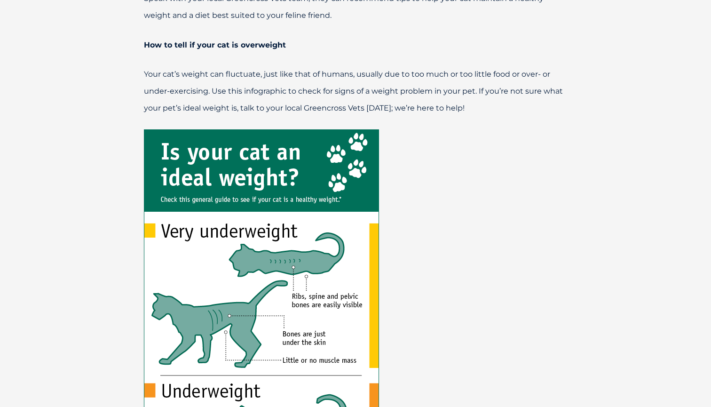
click at [377, 66] on p "Your cat’s weight can fluctuate, just like that of humans, usually due to too m…" at bounding box center [355, 91] width 489 height 51
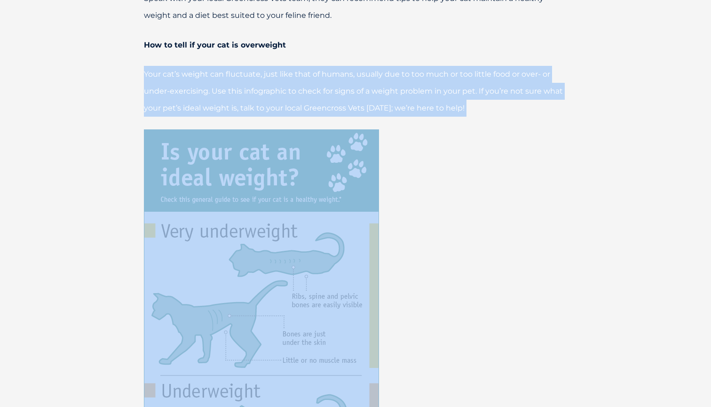
click at [377, 66] on p "Your cat’s weight can fluctuate, just like that of humans, usually due to too m…" at bounding box center [355, 91] width 489 height 51
click at [384, 72] on span "Your cat’s weight can fluctuate, just like that of humans, usually due to too m…" at bounding box center [353, 91] width 419 height 43
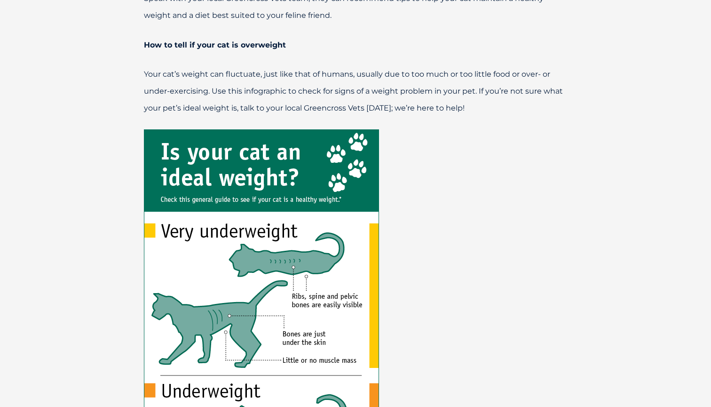
click at [384, 72] on span "Your cat’s weight can fluctuate, just like that of humans, usually due to too m…" at bounding box center [353, 91] width 419 height 43
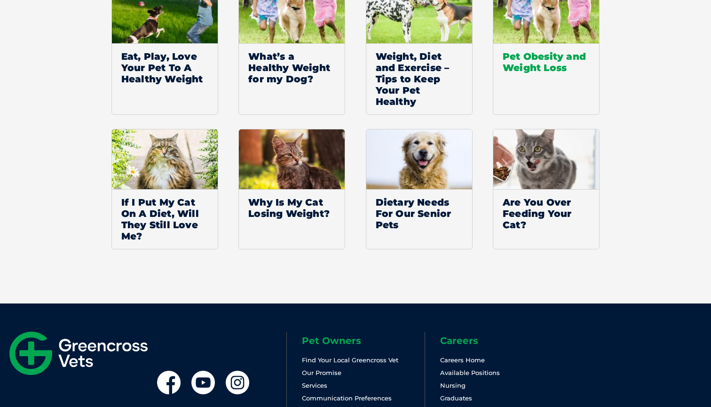
scroll to position [2257, 0]
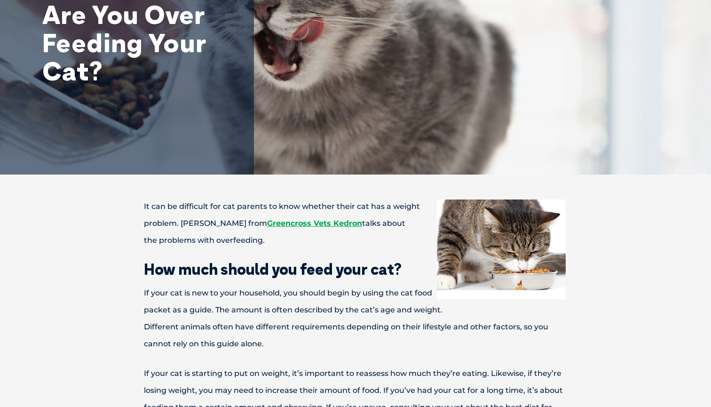
scroll to position [142, 0]
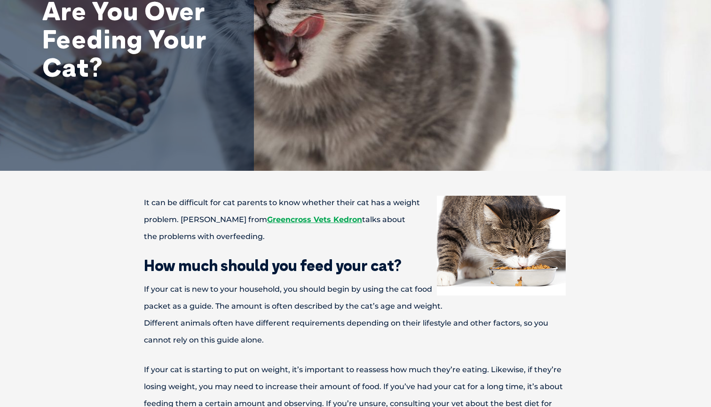
click at [359, 196] on p "It can be difficult for cat parents to know whether their cat has a weight prob…" at bounding box center [355, 219] width 489 height 51
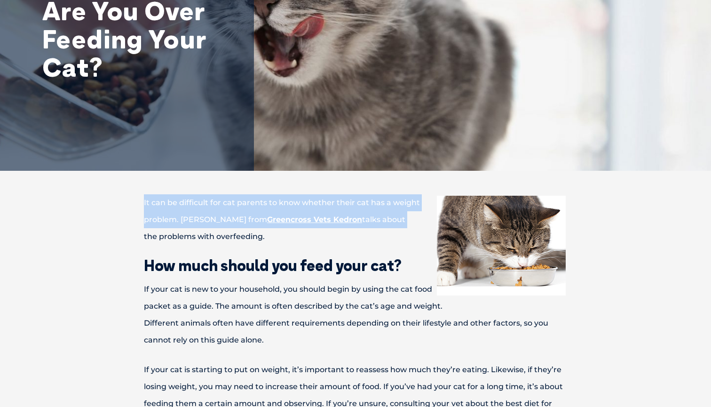
click at [328, 237] on p "It can be difficult for cat parents to know whether their cat has a weight prob…" at bounding box center [355, 219] width 489 height 51
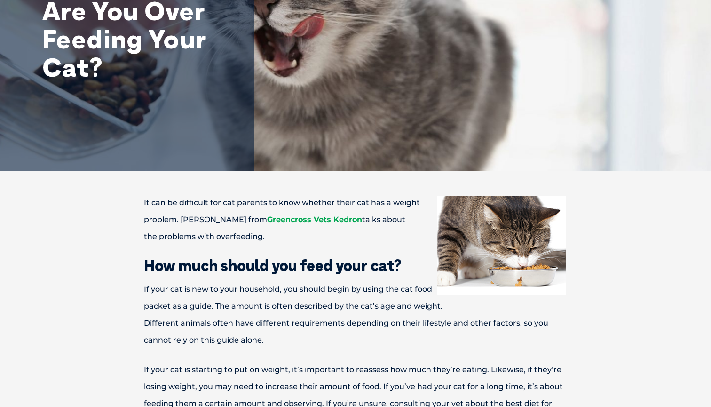
click at [328, 237] on p "It can be difficult for cat parents to know whether their cat has a weight prob…" at bounding box center [355, 219] width 489 height 51
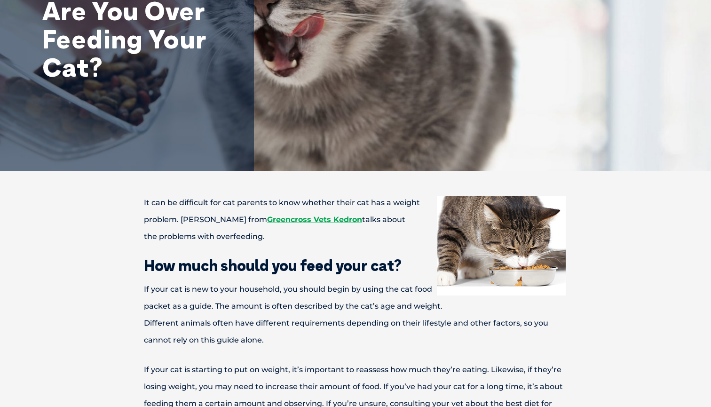
drag, startPoint x: 326, startPoint y: 255, endPoint x: 336, endPoint y: 172, distance: 83.5
drag, startPoint x: 325, startPoint y: 255, endPoint x: 321, endPoint y: 354, distance: 99.3
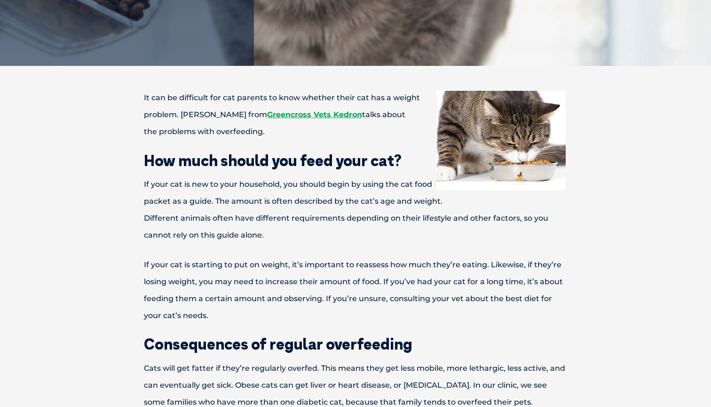
scroll to position [258, 0]
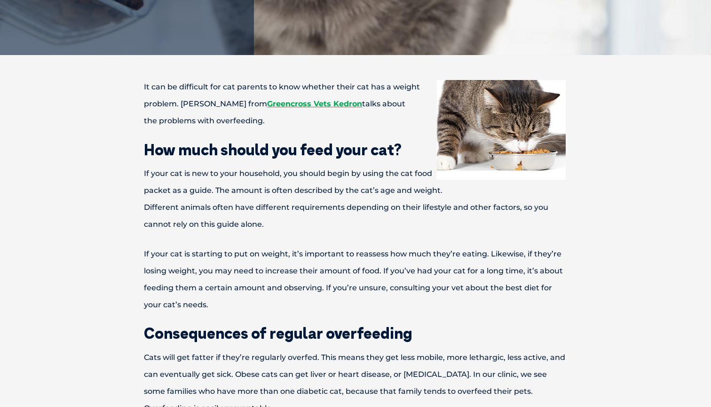
drag, startPoint x: 317, startPoint y: 319, endPoint x: 367, endPoint y: 132, distance: 193.9
drag, startPoint x: 367, startPoint y: 132, endPoint x: 358, endPoint y: 312, distance: 180.0
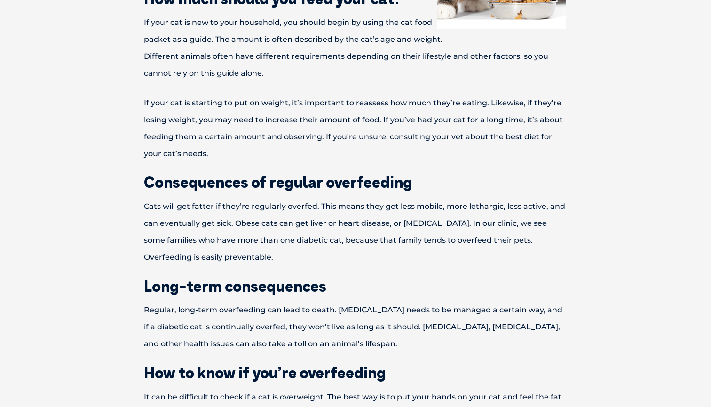
scroll to position [410, 0]
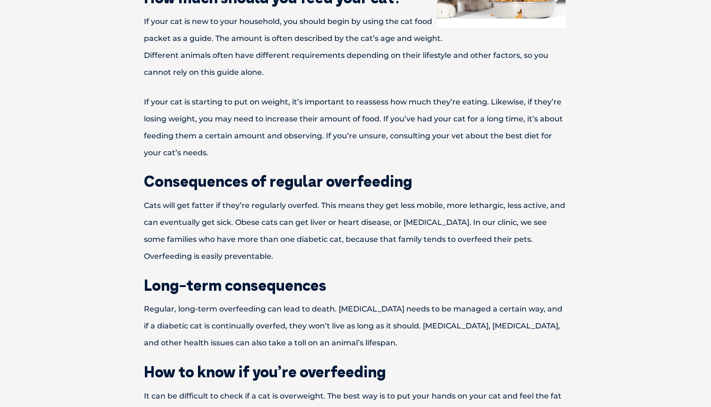
click at [356, 218] on p "Cats will get fatter if they’re regularly overfed. This means they get less mob…" at bounding box center [355, 231] width 489 height 68
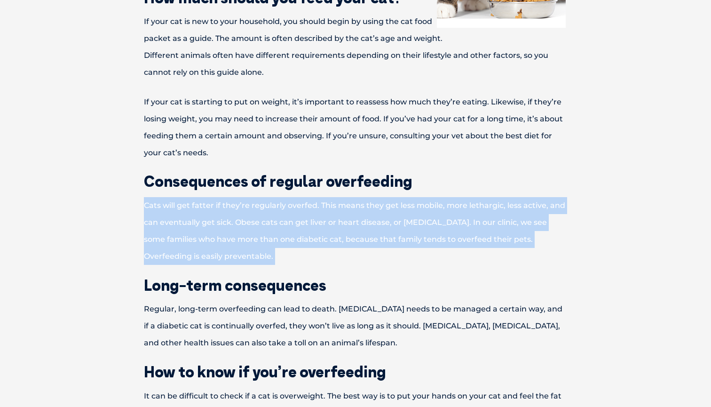
click at [291, 328] on p "Regular, long-term overfeeding can lead to death. Diabetes needs to be managed …" at bounding box center [355, 326] width 489 height 51
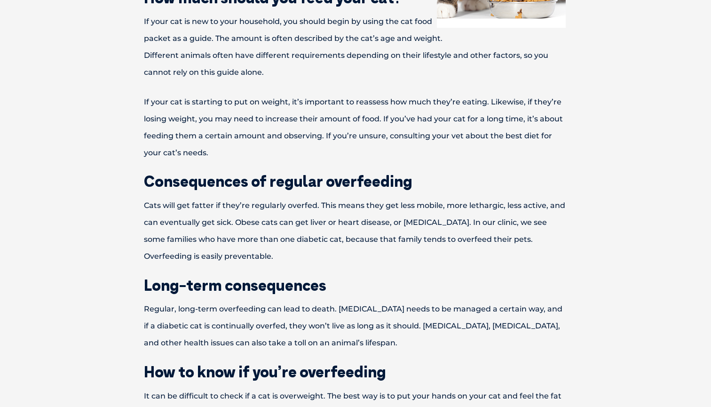
click at [291, 328] on p "Regular, long-term overfeeding can lead to death. Diabetes needs to be managed …" at bounding box center [355, 326] width 489 height 51
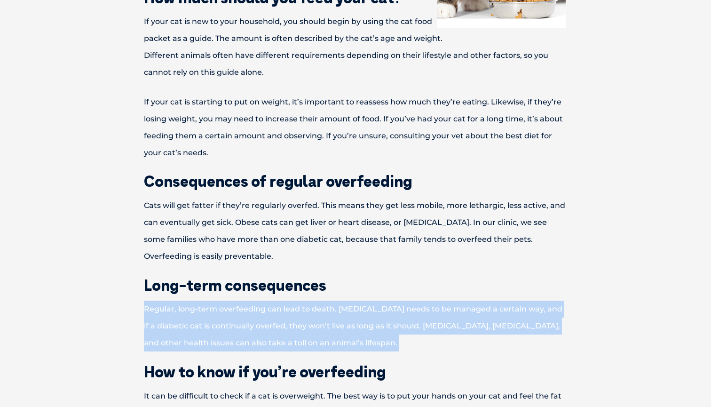
click at [291, 328] on p "Regular, long-term overfeeding can lead to death. Diabetes needs to be managed …" at bounding box center [355, 326] width 489 height 51
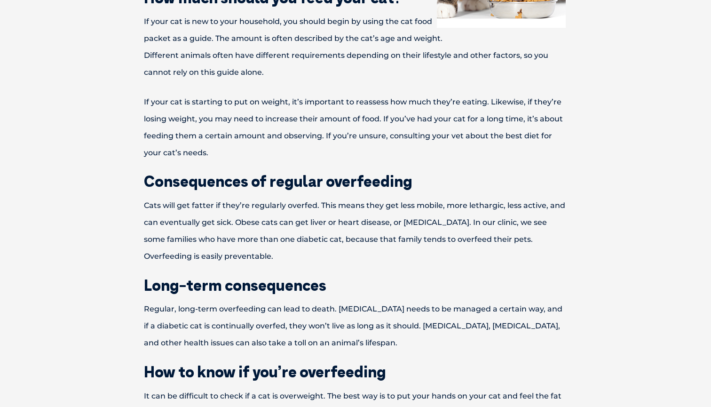
click at [291, 328] on p "Regular, long-term overfeeding can lead to death. Diabetes needs to be managed …" at bounding box center [355, 326] width 489 height 51
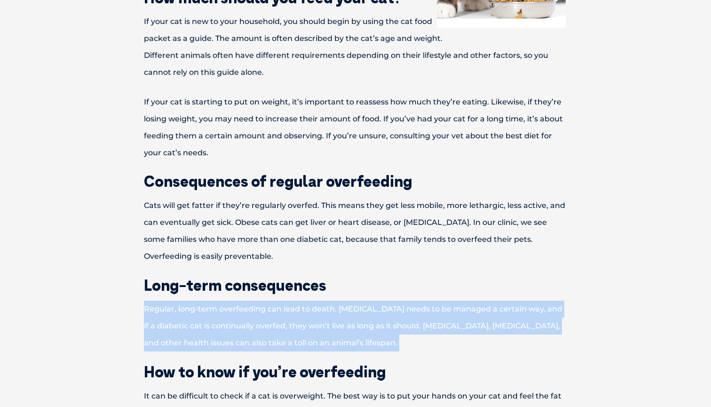
click at [291, 326] on p "Regular, long-term overfeeding can lead to death. Diabetes needs to be managed …" at bounding box center [355, 326] width 489 height 51
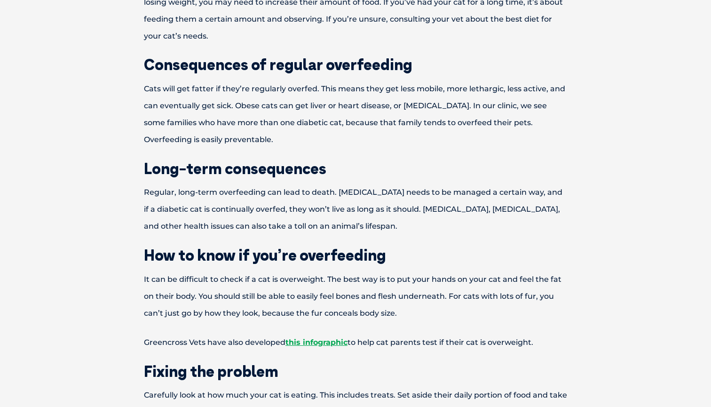
scroll to position [538, 0]
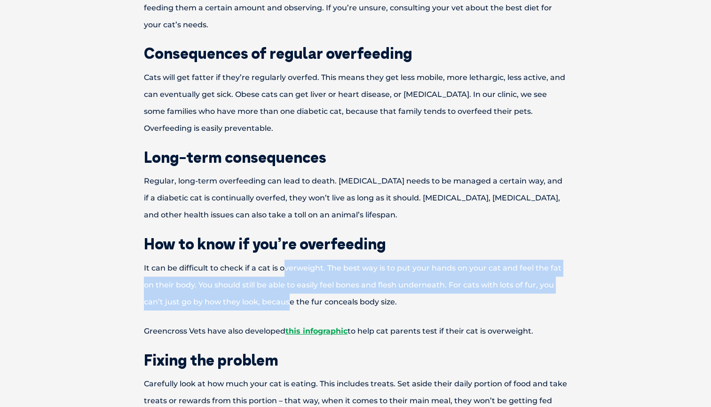
drag, startPoint x: 285, startPoint y: 263, endPoint x: 288, endPoint y: 291, distance: 28.8
click at [288, 291] on p "It can be difficult to check if a cat is overweight. The best way is to put you…" at bounding box center [355, 285] width 489 height 51
drag, startPoint x: 293, startPoint y: 304, endPoint x: 288, endPoint y: 264, distance: 40.4
click at [288, 264] on p "It can be difficult to check if a cat is overweight. The best way is to put you…" at bounding box center [355, 285] width 489 height 51
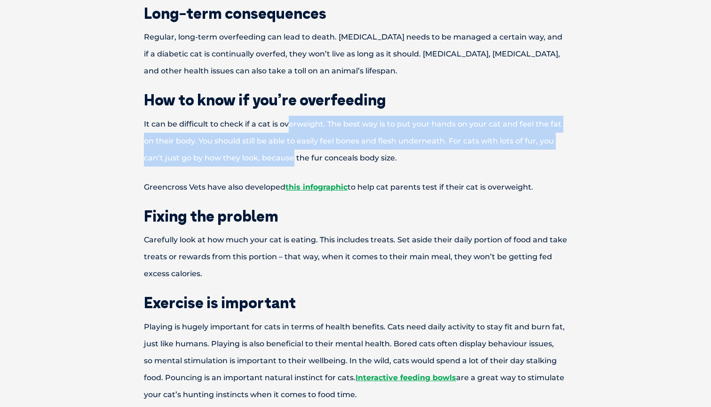
scroll to position [684, 0]
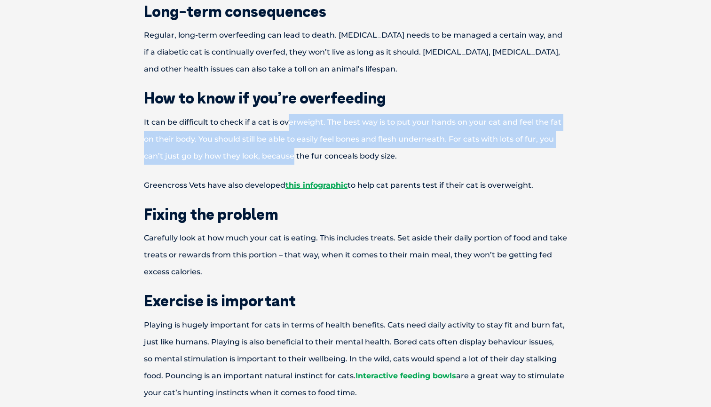
click at [278, 235] on p "Carefully look at how much your cat is eating. This includes treats. Set aside …" at bounding box center [355, 255] width 489 height 51
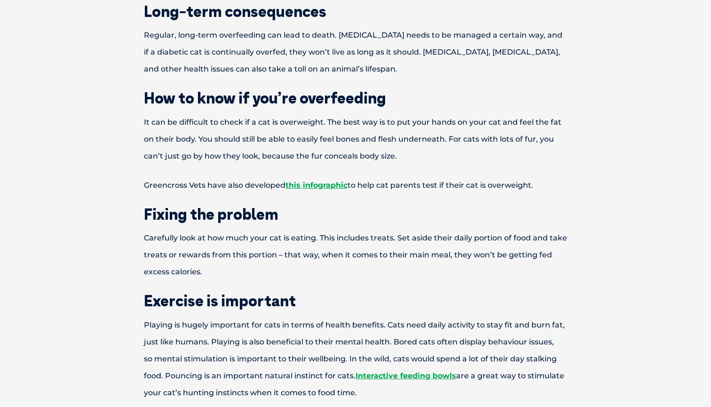
click at [278, 235] on p "Carefully look at how much your cat is eating. This includes treats. Set aside …" at bounding box center [355, 255] width 489 height 51
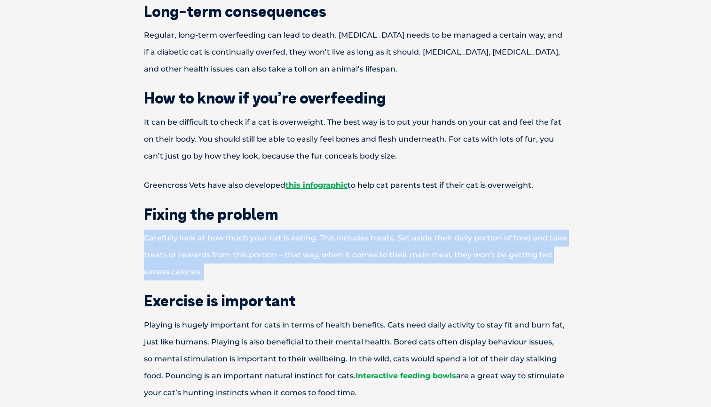
click at [297, 241] on p "Carefully look at how much your cat is eating. This includes treats. Set aside …" at bounding box center [355, 255] width 489 height 51
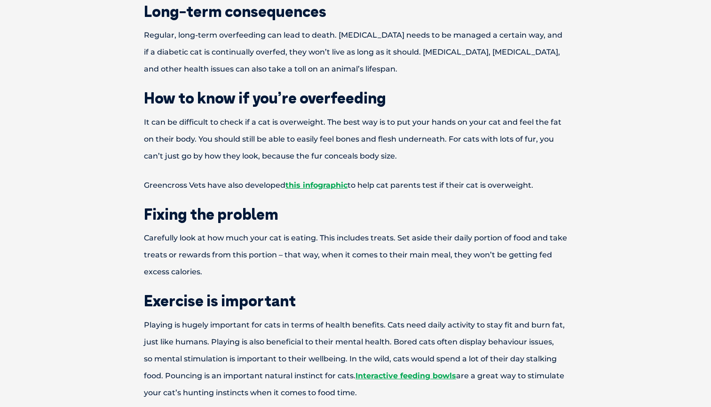
click at [297, 241] on p "Carefully look at how much your cat is eating. This includes treats. Set aside …" at bounding box center [355, 255] width 489 height 51
click at [325, 251] on p "Carefully look at how much your cat is eating. This includes treats. Set aside …" at bounding box center [355, 255] width 489 height 51
click at [336, 254] on p "Carefully look at how much your cat is eating. This includes treats. Set aside …" at bounding box center [355, 255] width 489 height 51
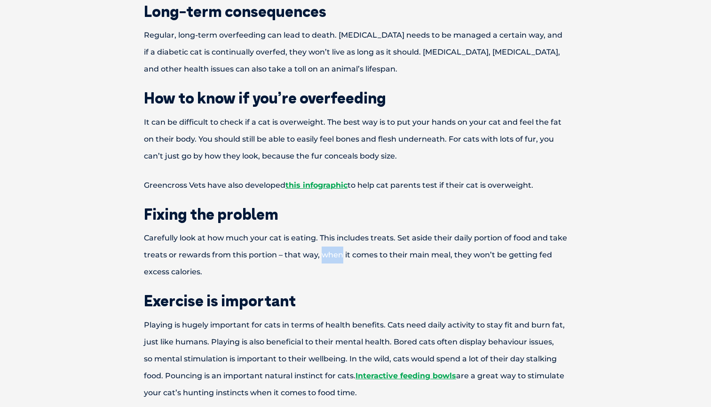
click at [336, 254] on p "Carefully look at how much your cat is eating. This includes treats. Set aside …" at bounding box center [355, 255] width 489 height 51
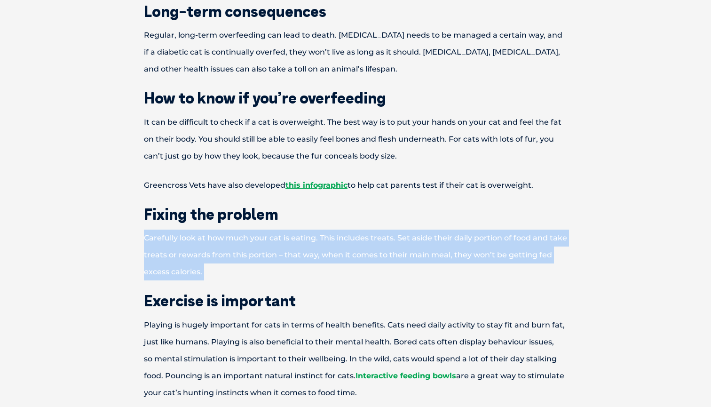
click at [347, 256] on p "Carefully look at how much your cat is eating. This includes treats. Set aside …" at bounding box center [355, 255] width 489 height 51
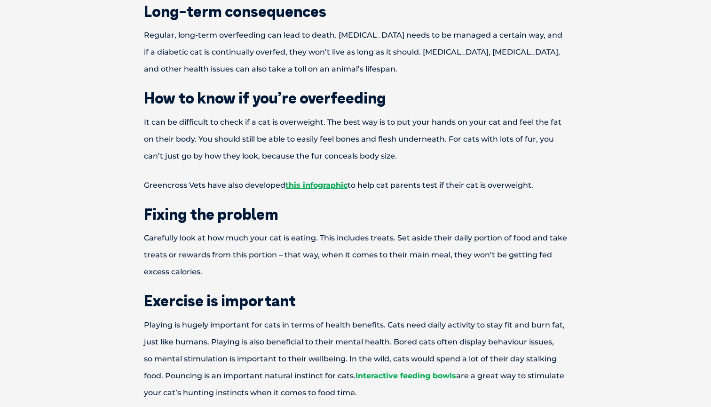
click at [347, 256] on p "Carefully look at how much your cat is eating. This includes treats. Set aside …" at bounding box center [355, 255] width 489 height 51
click at [350, 255] on p "Carefully look at how much your cat is eating. This includes treats. Set aside …" at bounding box center [355, 255] width 489 height 51
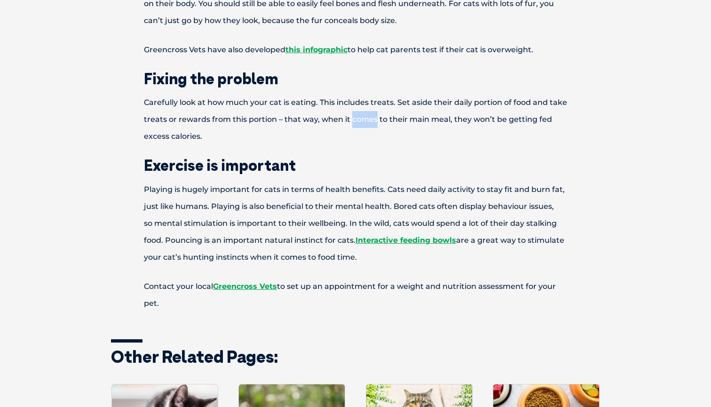
scroll to position [822, 0]
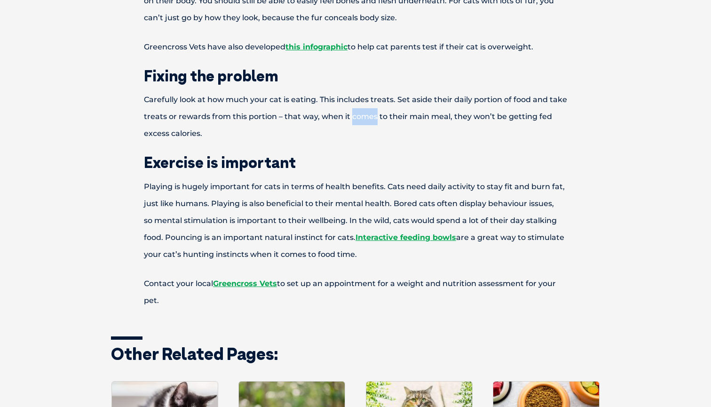
drag, startPoint x: 324, startPoint y: 301, endPoint x: 321, endPoint y: 159, distance: 142.1
click at [321, 159] on div "It can be difficult for cat parents to know whether their cat has a weight prob…" at bounding box center [356, 119] width 508 height 1210
click at [321, 159] on h2 "Exercise is important" at bounding box center [355, 162] width 489 height 15
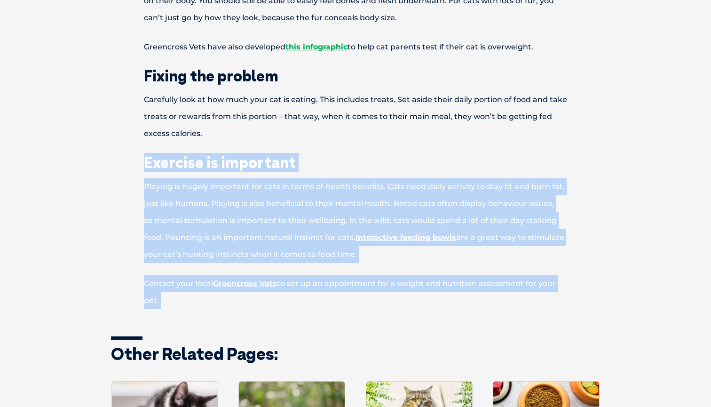
drag, startPoint x: 303, startPoint y: 146, endPoint x: 336, endPoint y: 327, distance: 183.8
click at [336, 327] on div "It can be difficult for cat parents to know whether their cat has a weight prob…" at bounding box center [356, 119] width 508 height 1210
click at [315, 214] on p "Playing is hugely important for cats in terms of health benefits. Cats need dai…" at bounding box center [355, 220] width 489 height 85
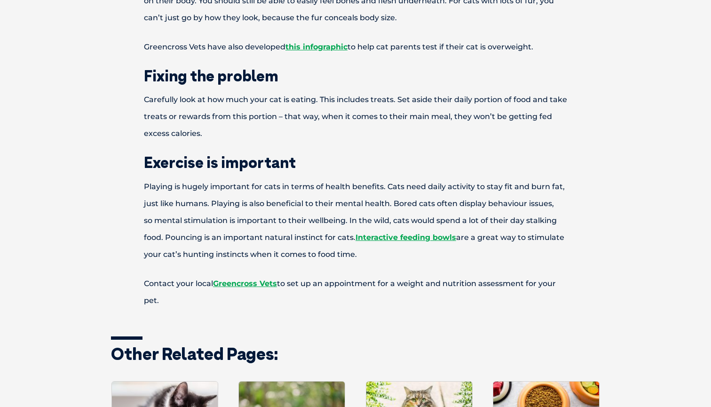
click at [315, 214] on p "Playing is hugely important for cats in terms of health benefits. Cats need dai…" at bounding box center [355, 220] width 489 height 85
click at [284, 213] on p "Playing is hugely important for cats in terms of health benefits. Cats need dai…" at bounding box center [355, 220] width 489 height 85
click at [273, 213] on p "Playing is hugely important for cats in terms of health benefits. Cats need dai…" at bounding box center [355, 220] width 489 height 85
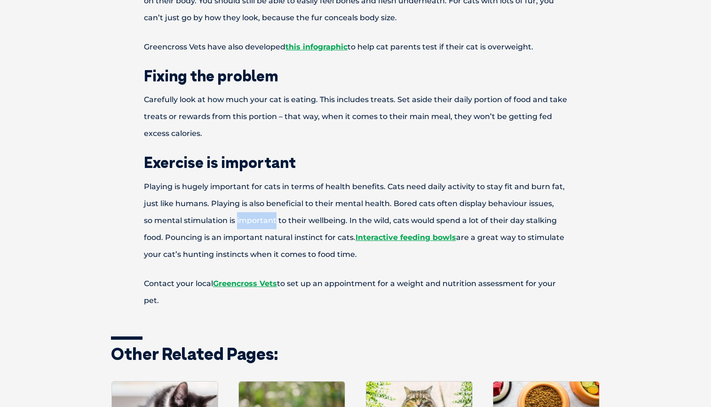
click at [273, 213] on p "Playing is hugely important for cats in terms of health benefits. Cats need dai…" at bounding box center [355, 220] width 489 height 85
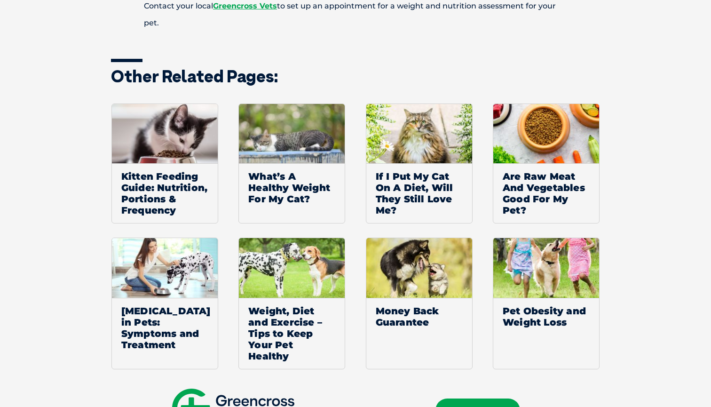
scroll to position [1102, 0]
